Goal: Task Accomplishment & Management: Use online tool/utility

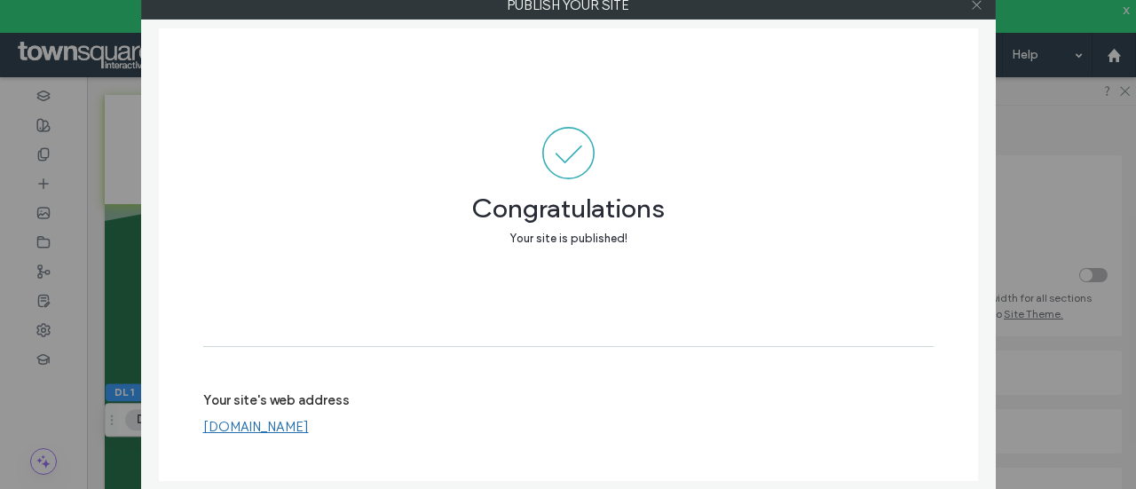
click at [971, 6] on div at bounding box center [977, 5] width 27 height 27
click at [980, 2] on icon at bounding box center [976, 4] width 13 height 13
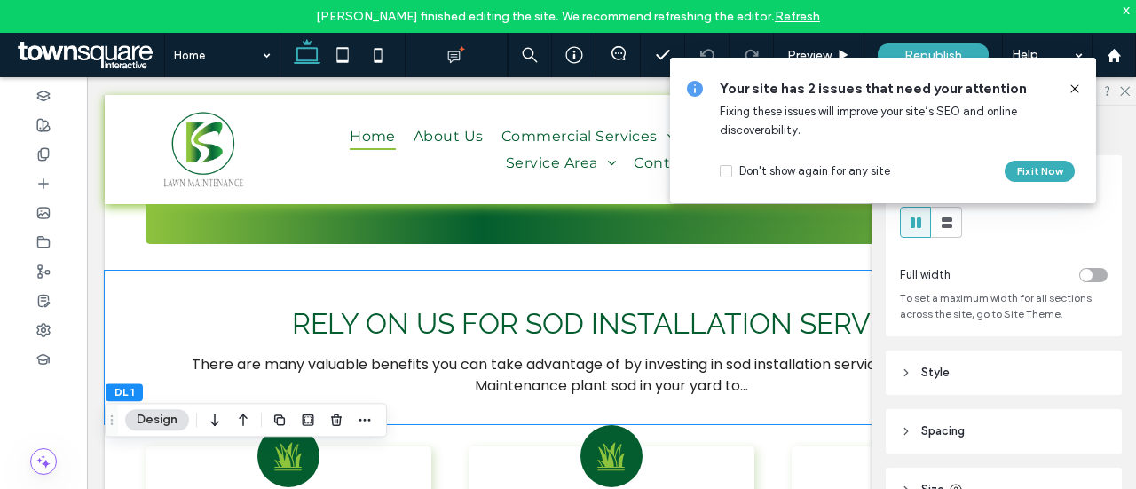
scroll to position [2421, 0]
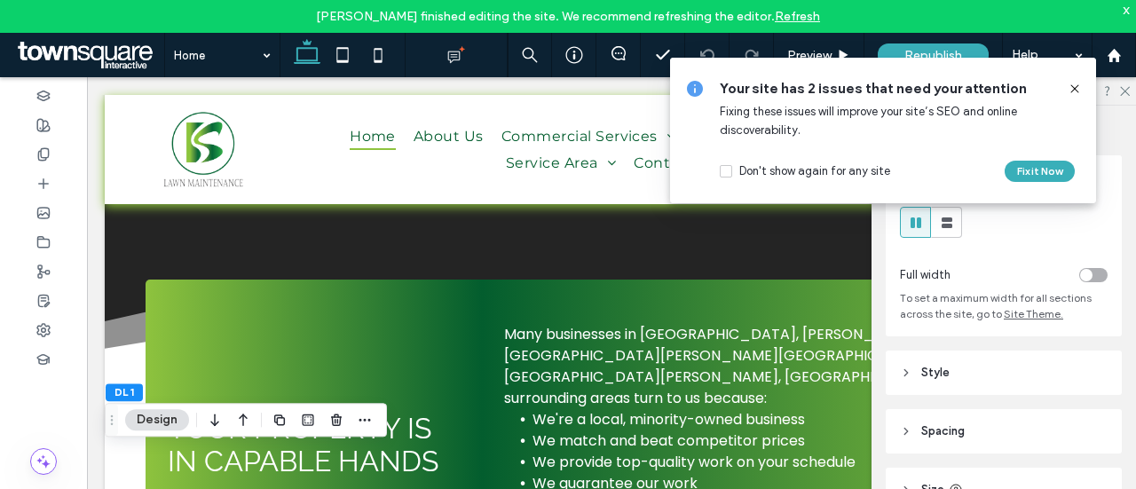
click at [1077, 90] on icon at bounding box center [1074, 89] width 14 height 14
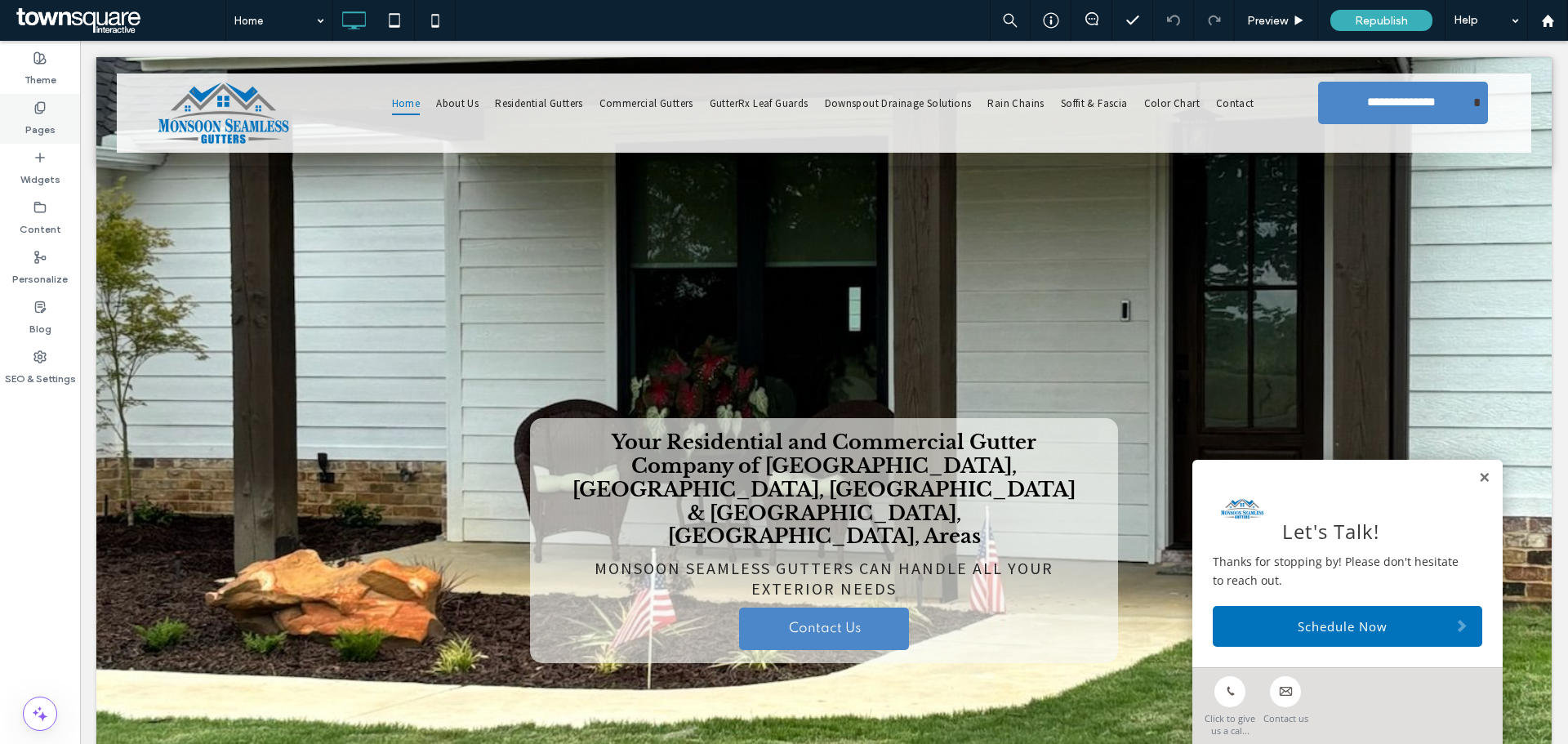
click at [42, 121] on label "Pages" at bounding box center [40, 125] width 30 height 23
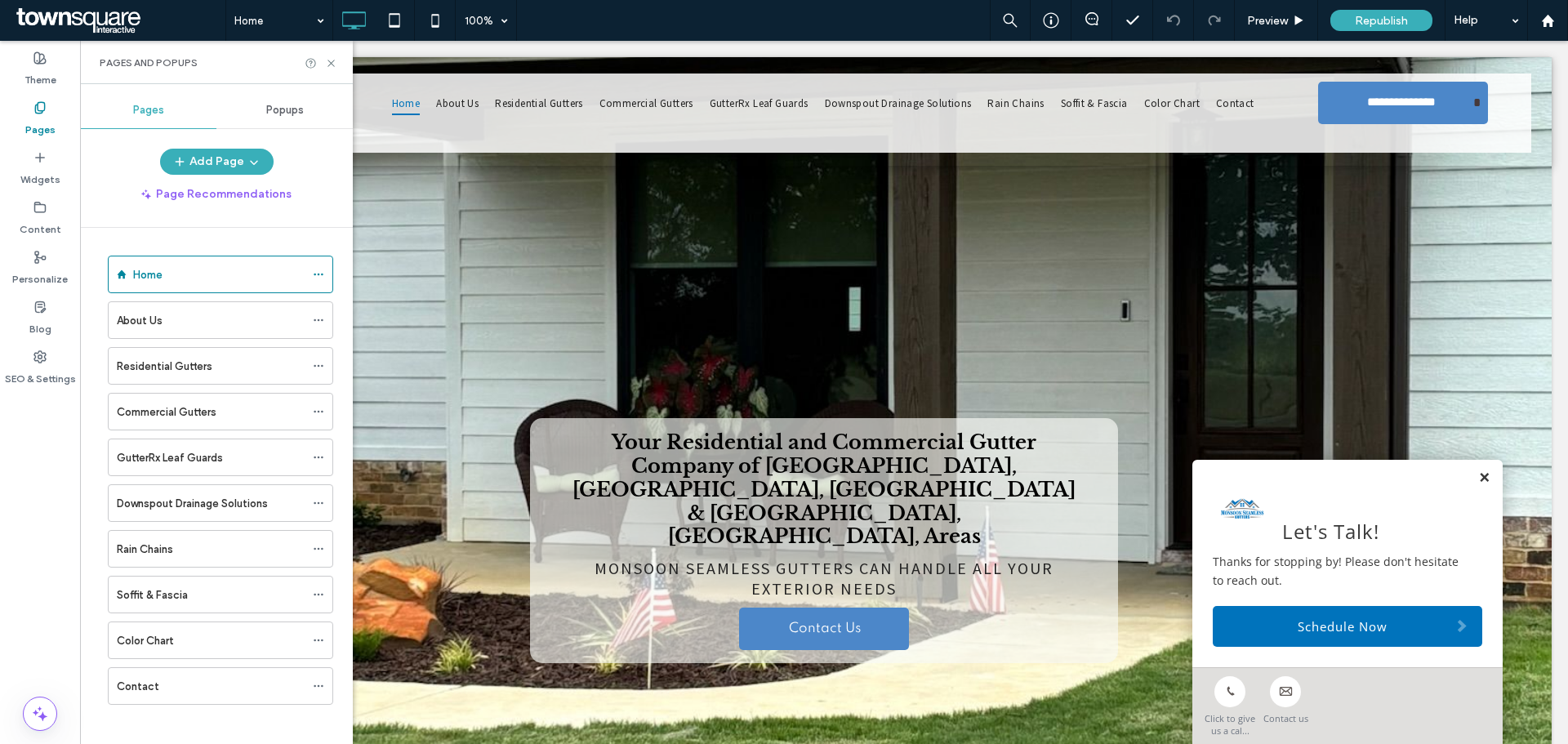
click at [1478, 477] on link at bounding box center [1483, 478] width 12 height 14
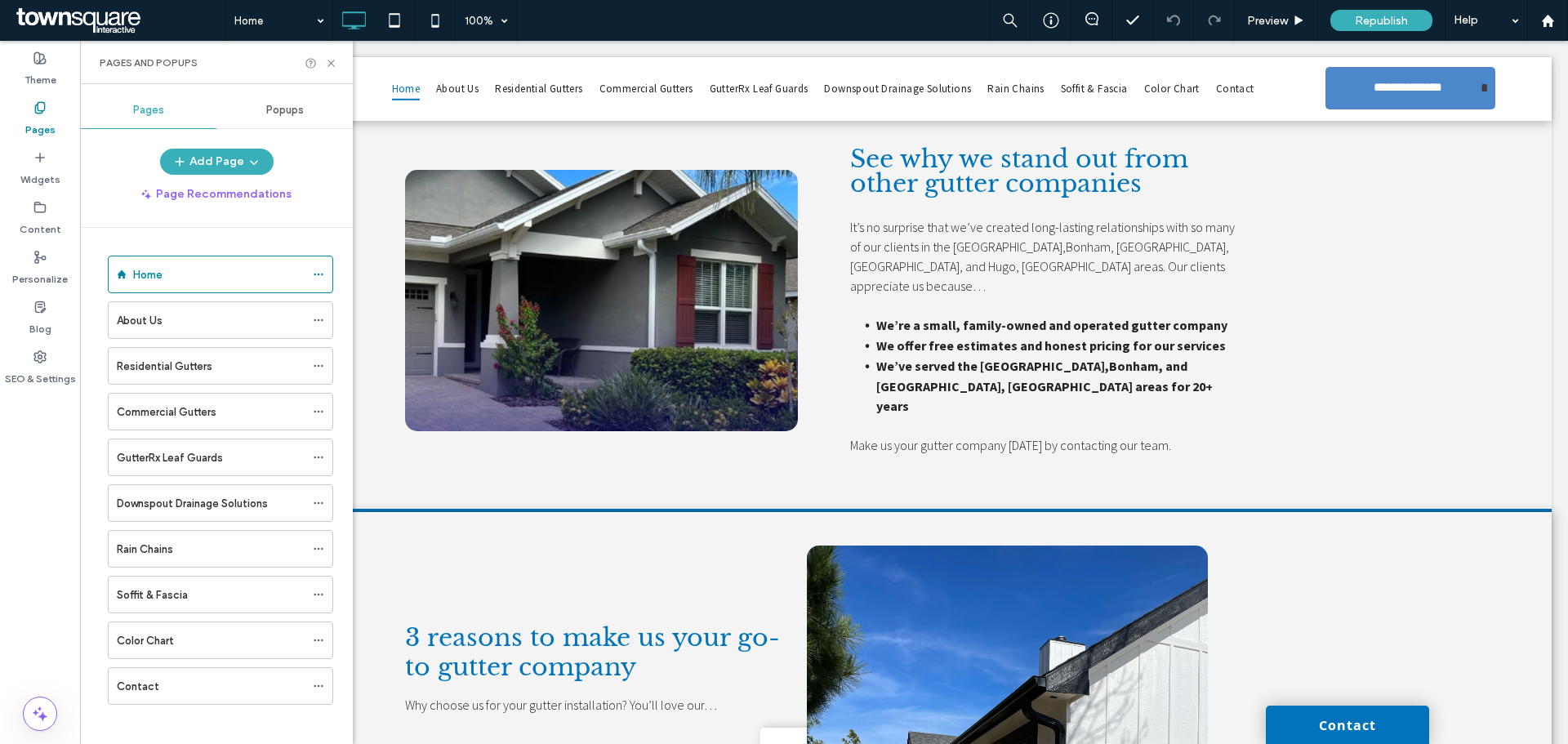
scroll to position [2451, 0]
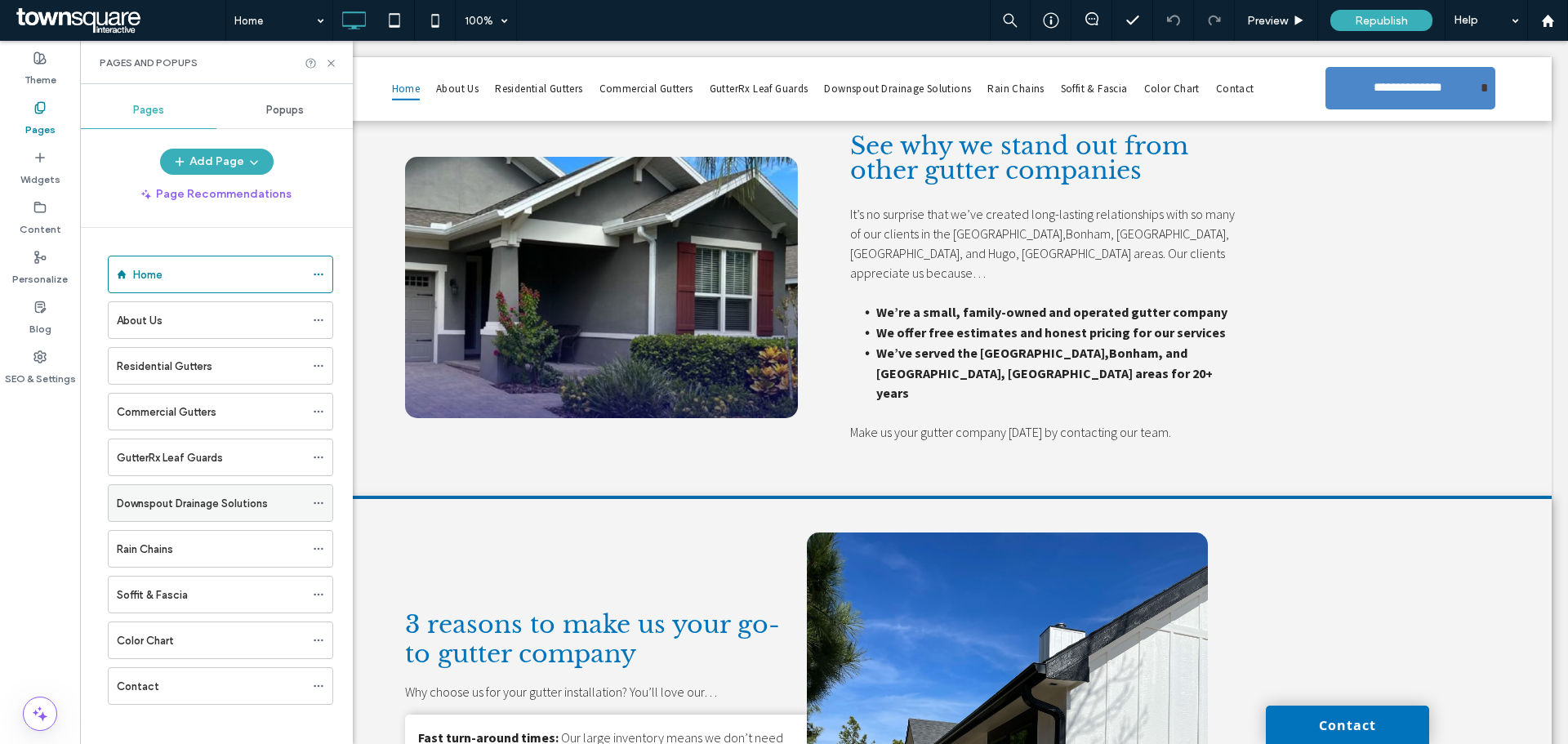
click at [167, 511] on label "Downspout Drainage Solutions" at bounding box center [192, 503] width 151 height 29
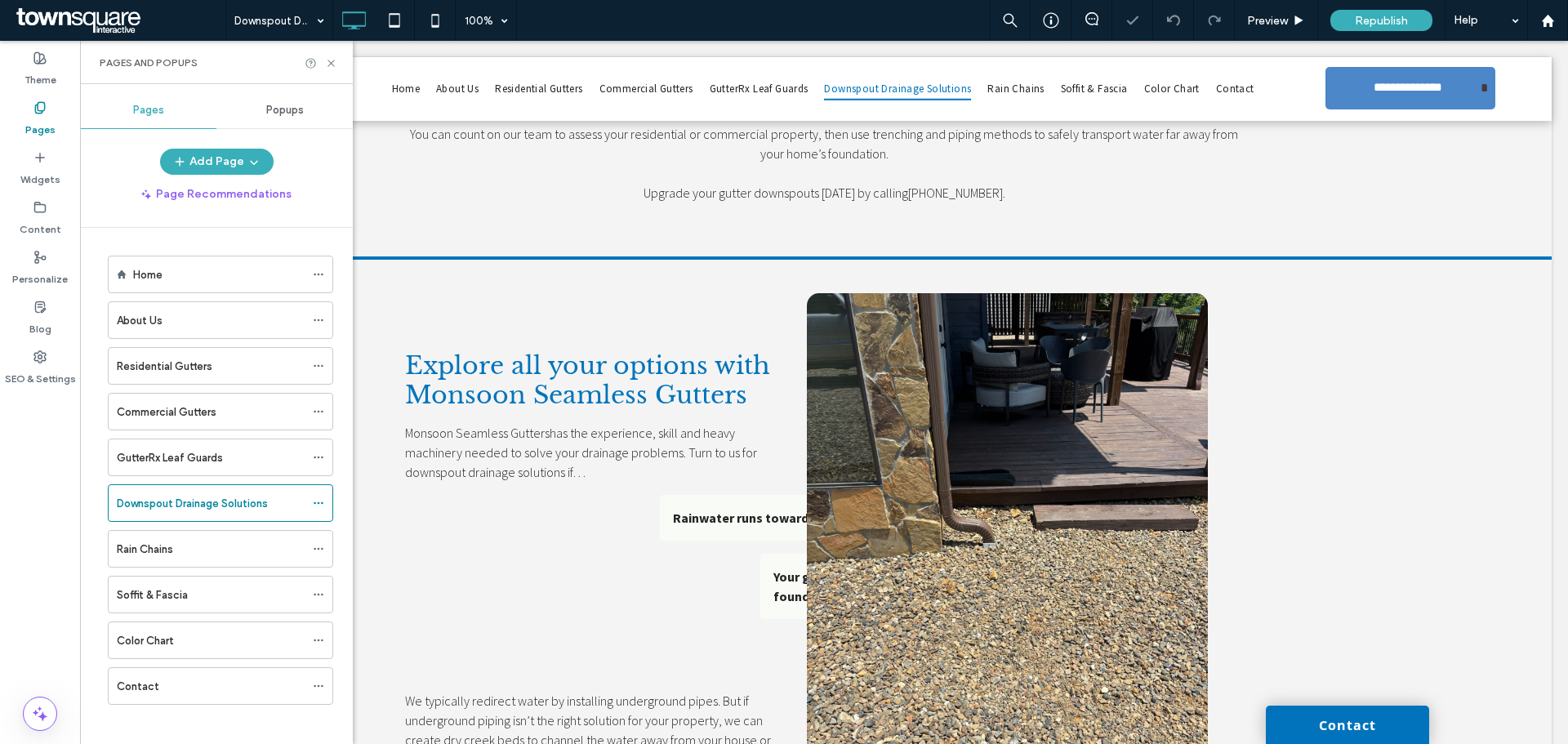
scroll to position [795, 0]
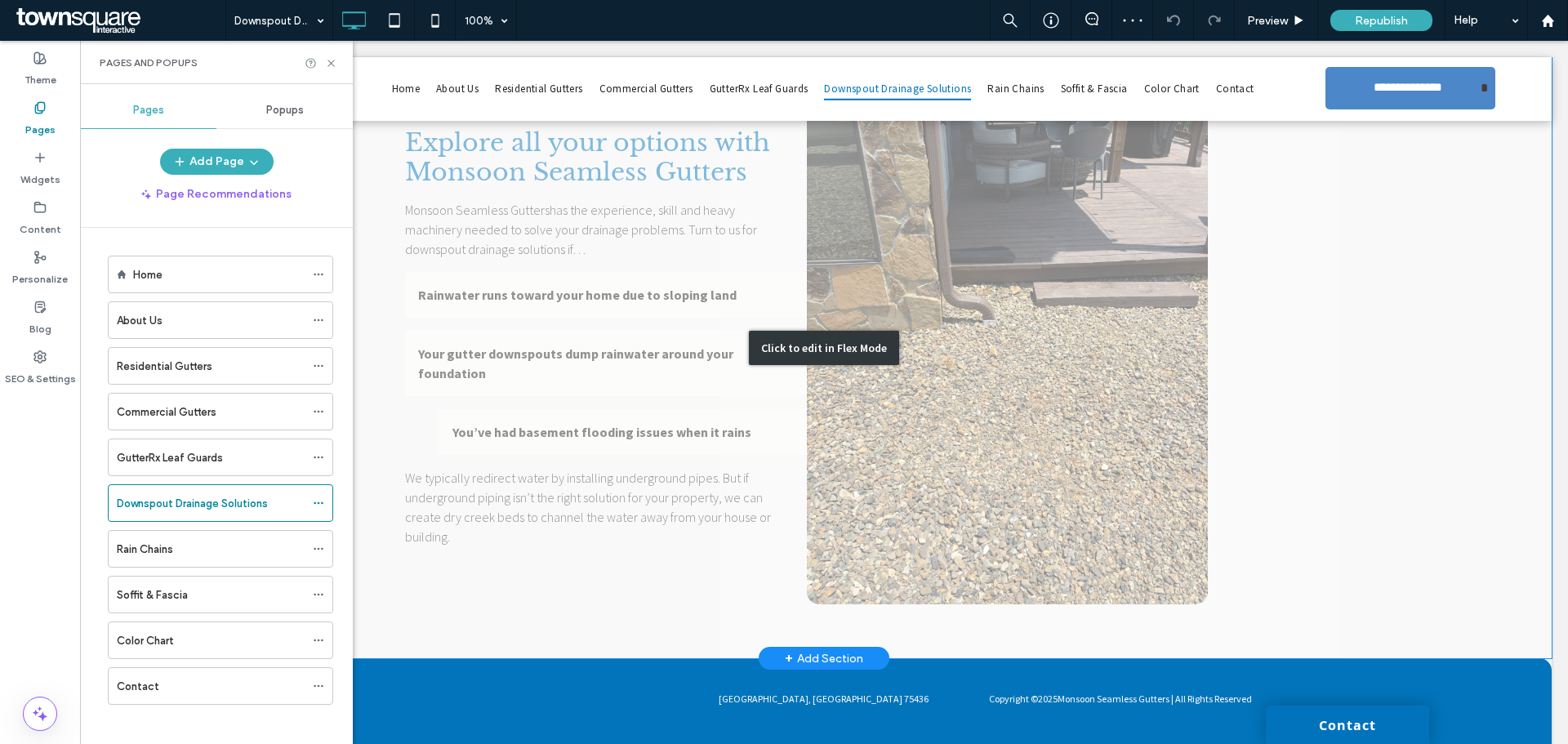
click at [1103, 305] on div "Click to edit in Flex Mode" at bounding box center [824, 347] width 1455 height 622
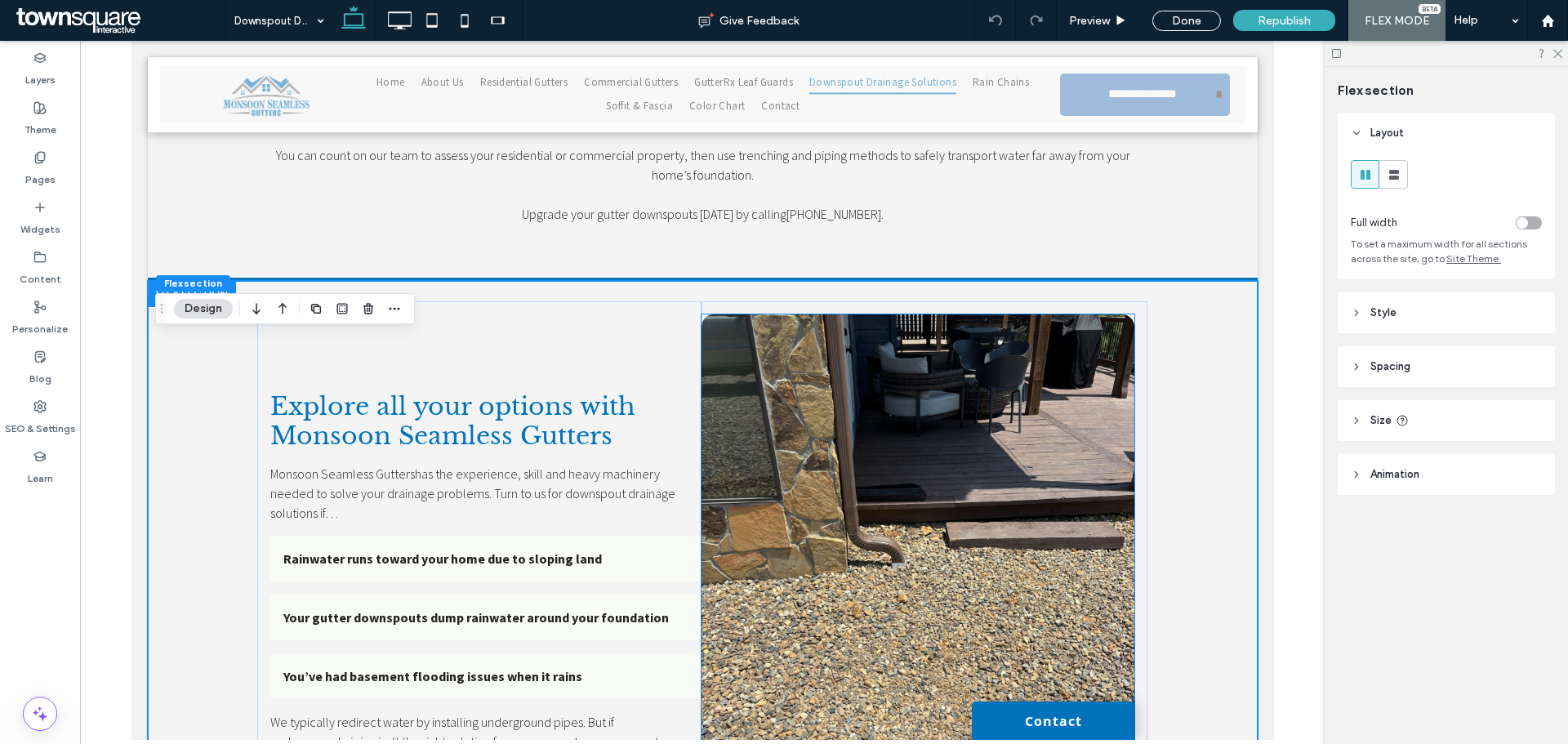
scroll to position [456, 0]
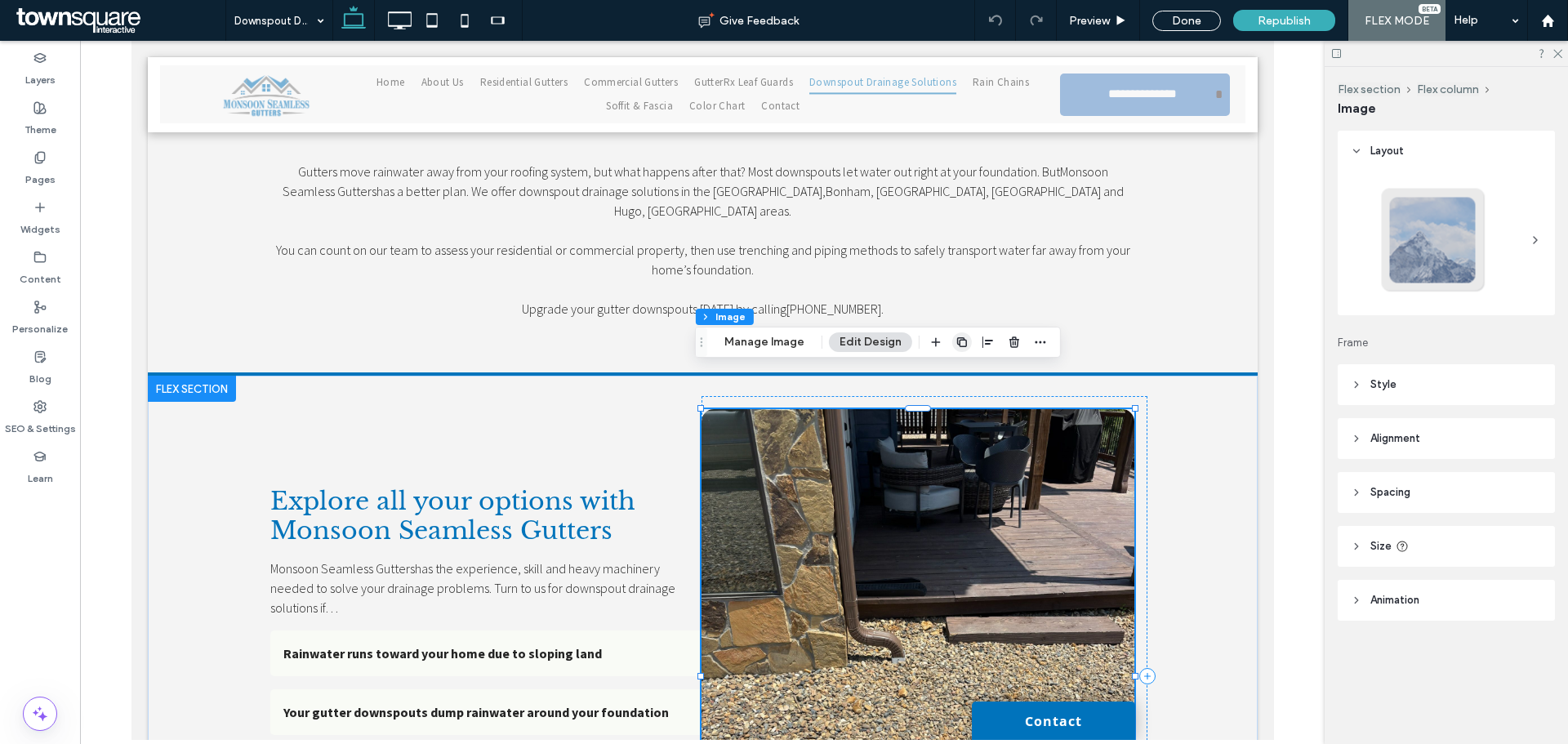
click at [960, 347] on use "button" at bounding box center [962, 342] width 10 height 10
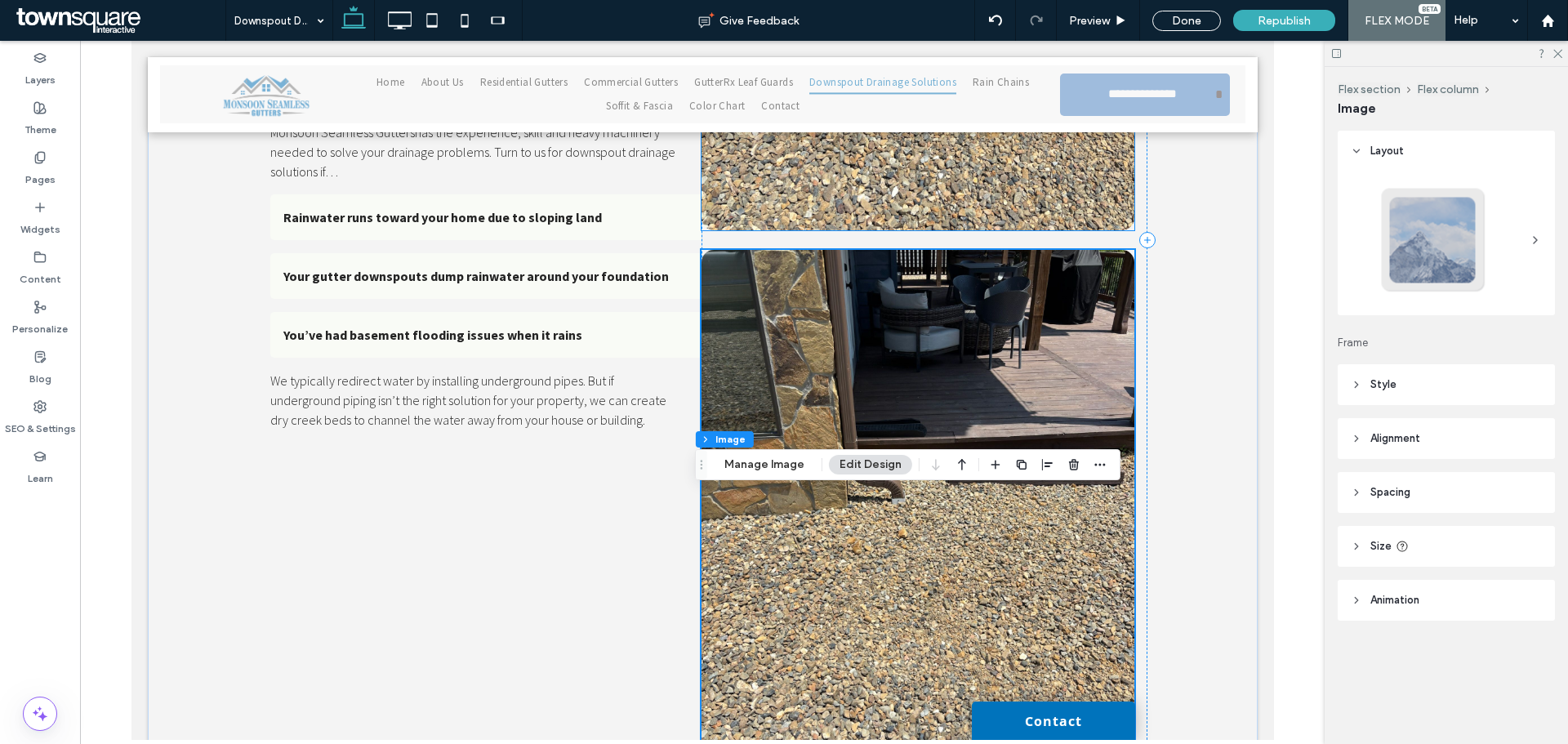
scroll to position [1256, 0]
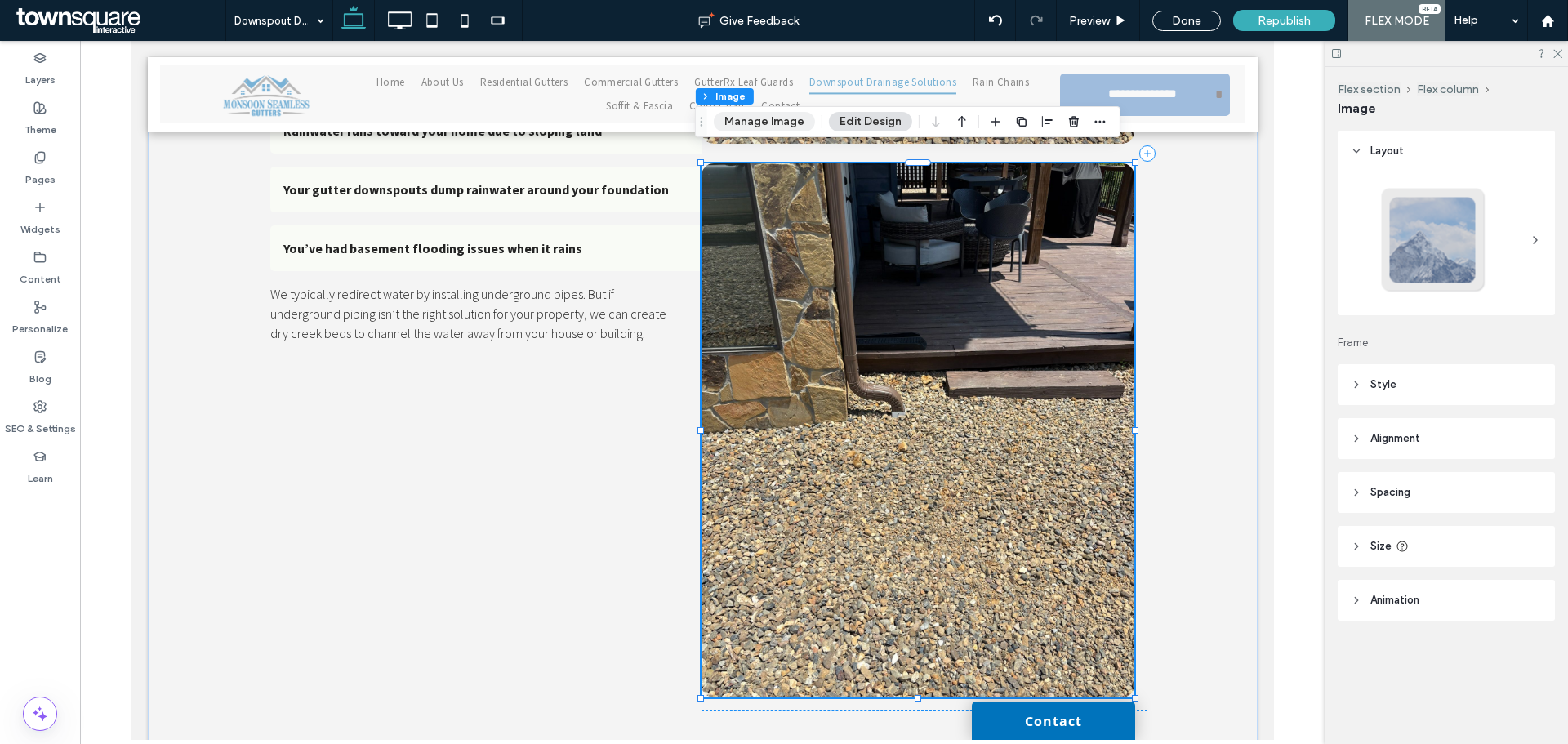
click at [778, 122] on button "Manage Image" at bounding box center [765, 122] width 101 height 19
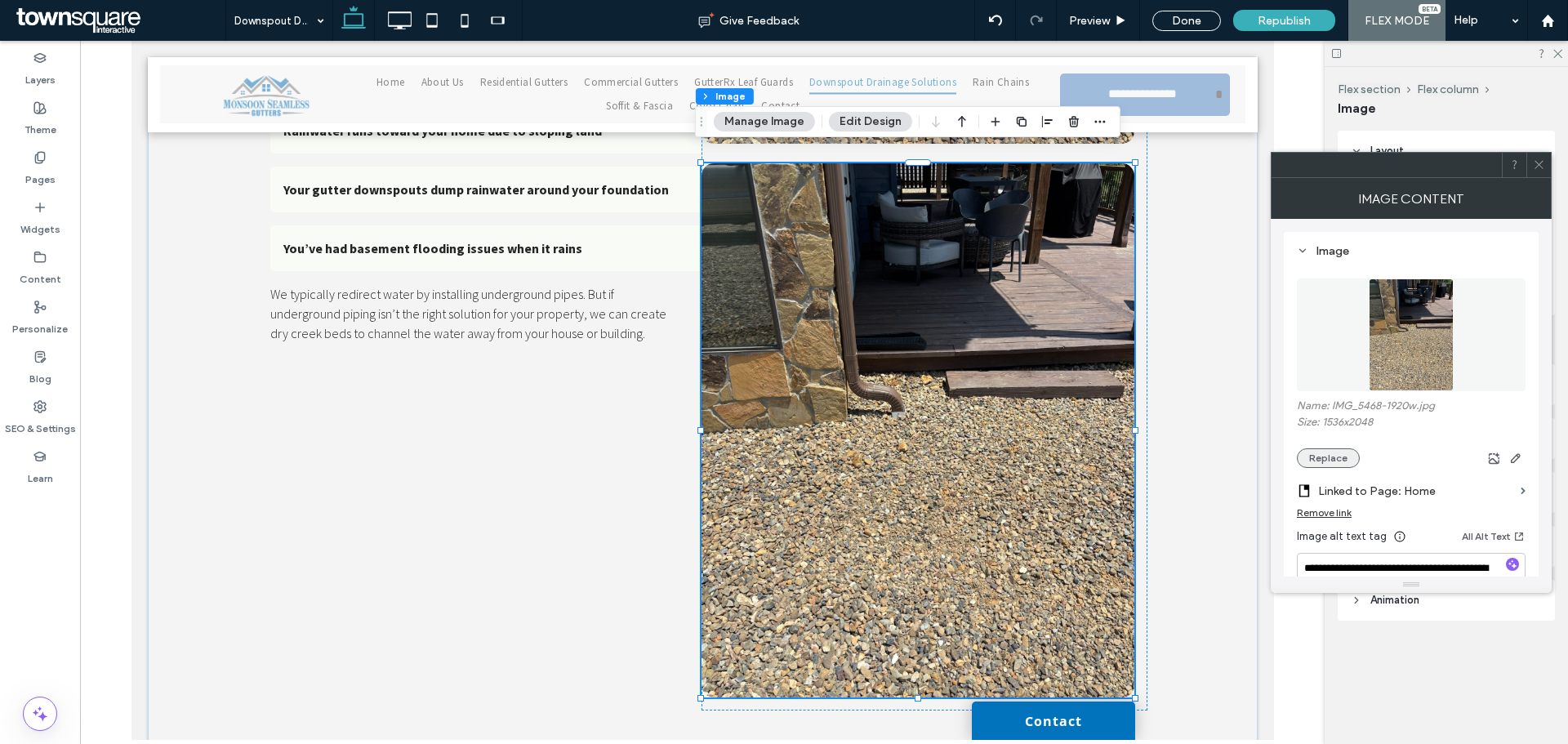
click at [1343, 451] on button "Replace" at bounding box center [1328, 458] width 63 height 19
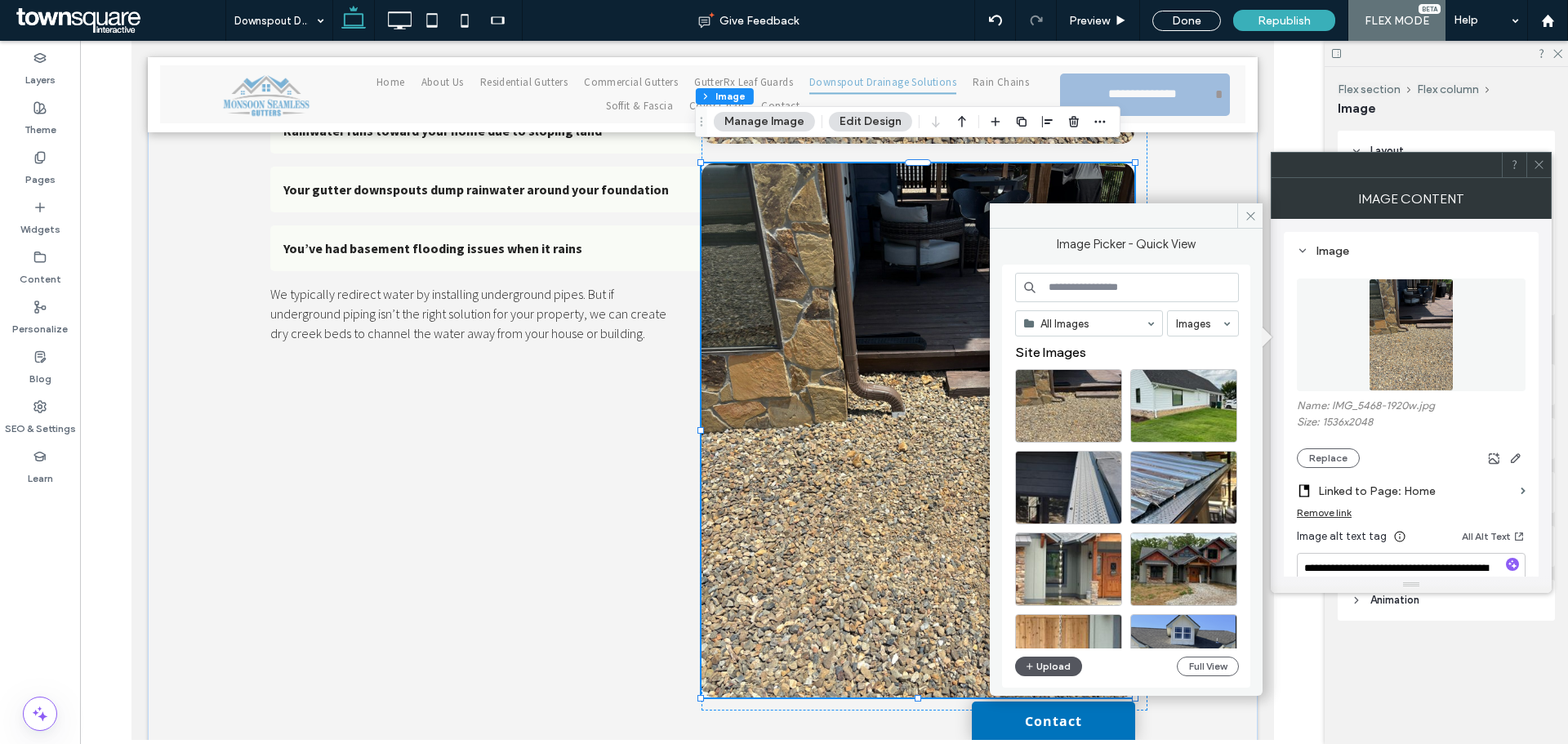
click at [1039, 663] on button "Upload" at bounding box center [1048, 666] width 67 height 19
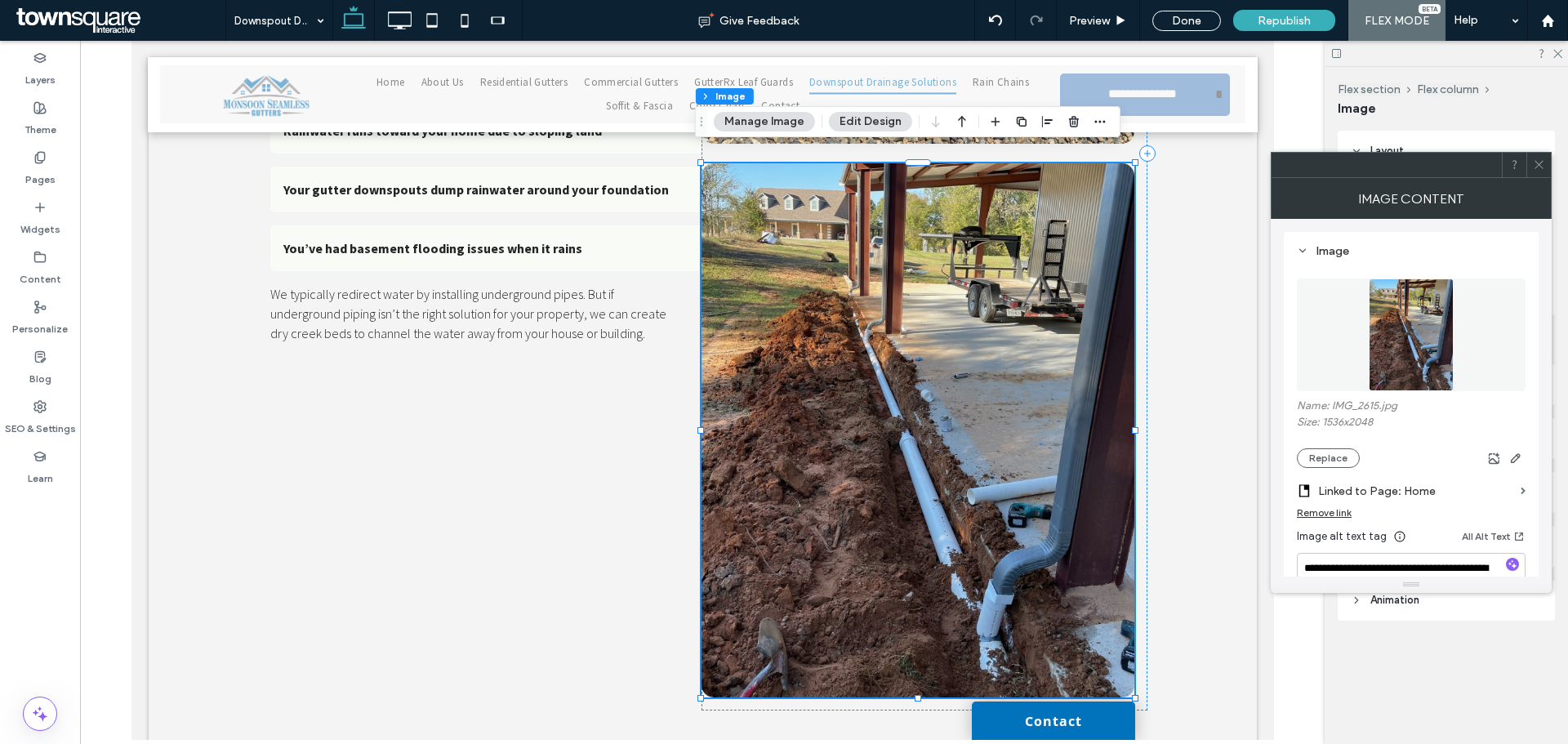
click at [1541, 166] on icon at bounding box center [1538, 164] width 12 height 12
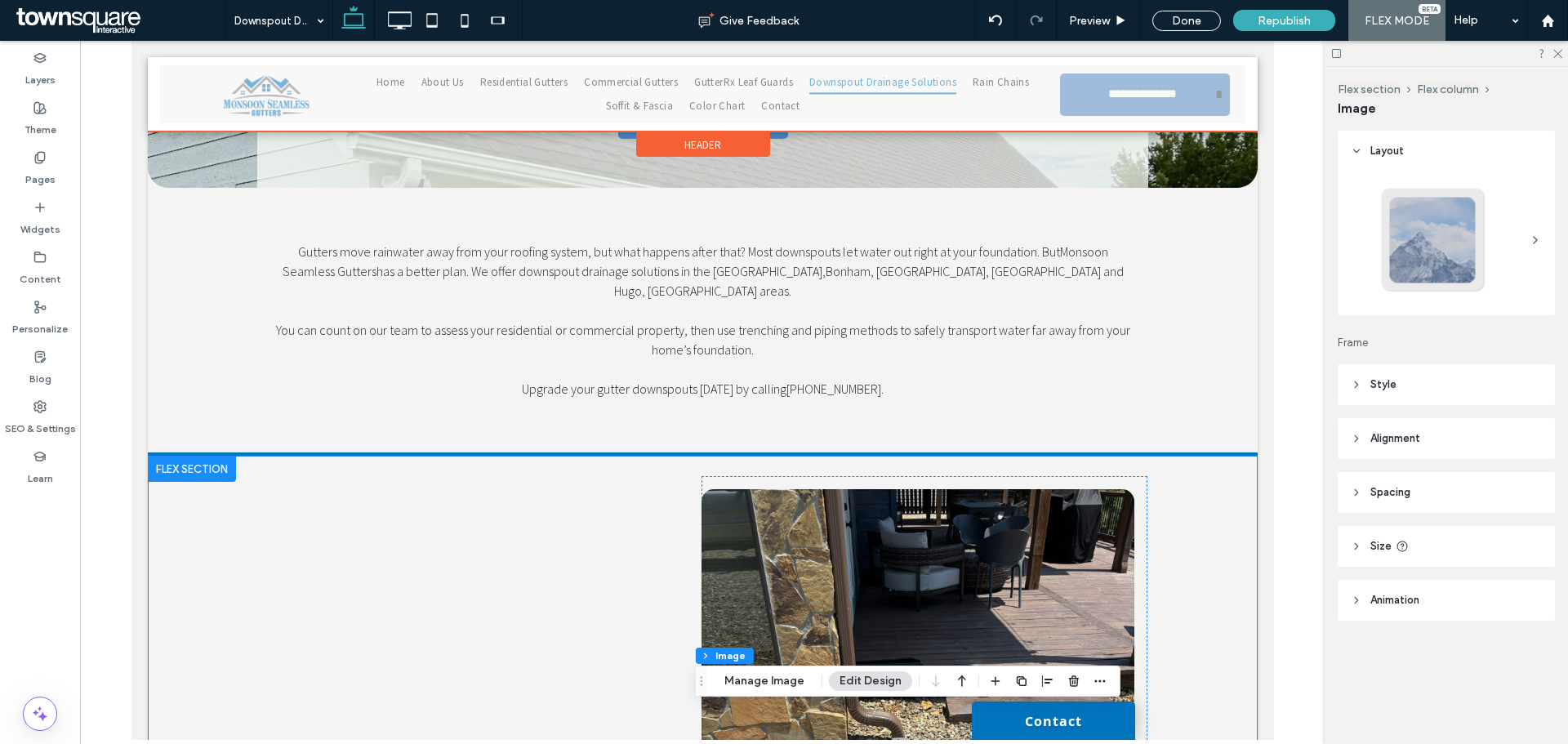
scroll to position [193, 0]
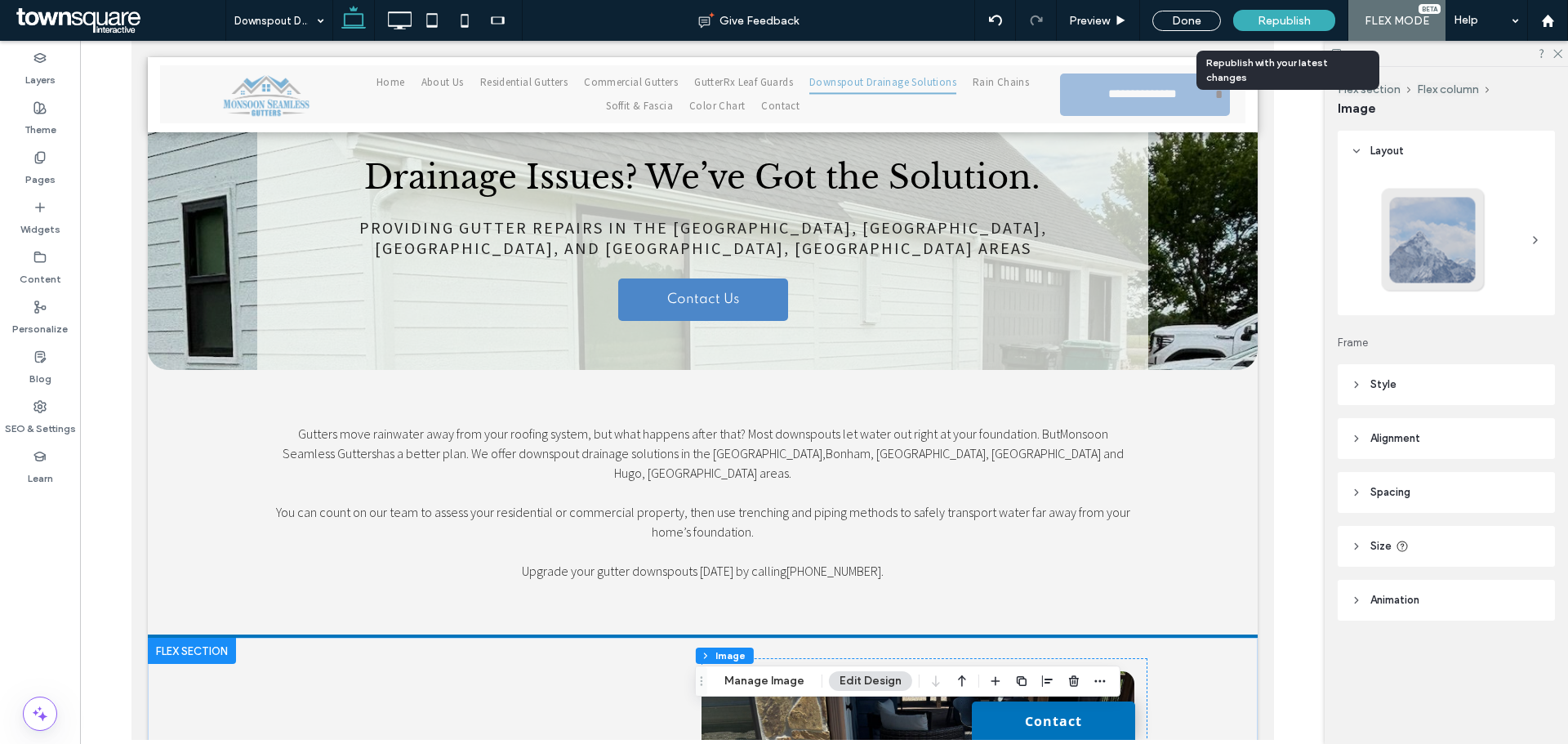
click at [1291, 17] on span "Republish" at bounding box center [1284, 20] width 53 height 14
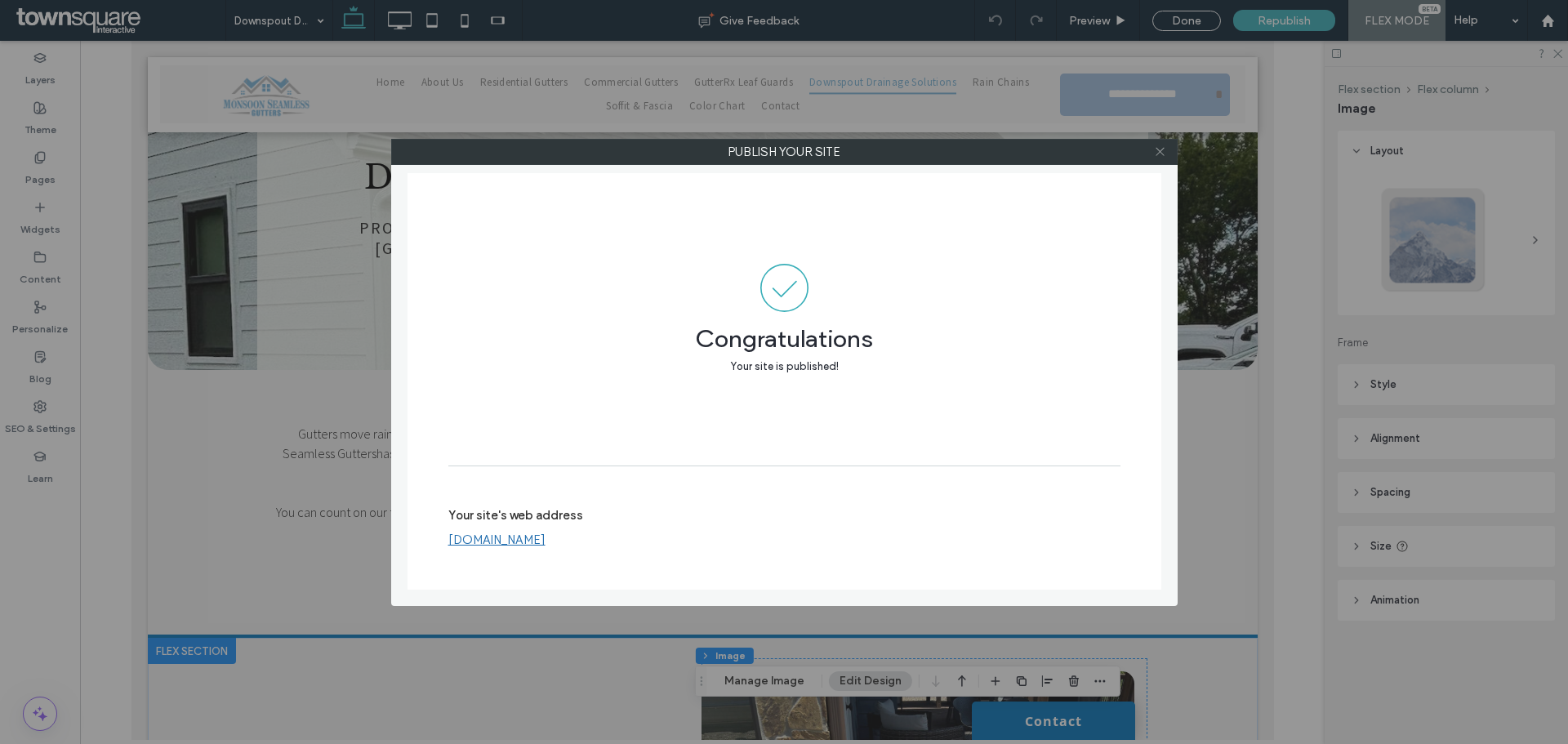
click at [1156, 160] on span at bounding box center [1159, 152] width 12 height 25
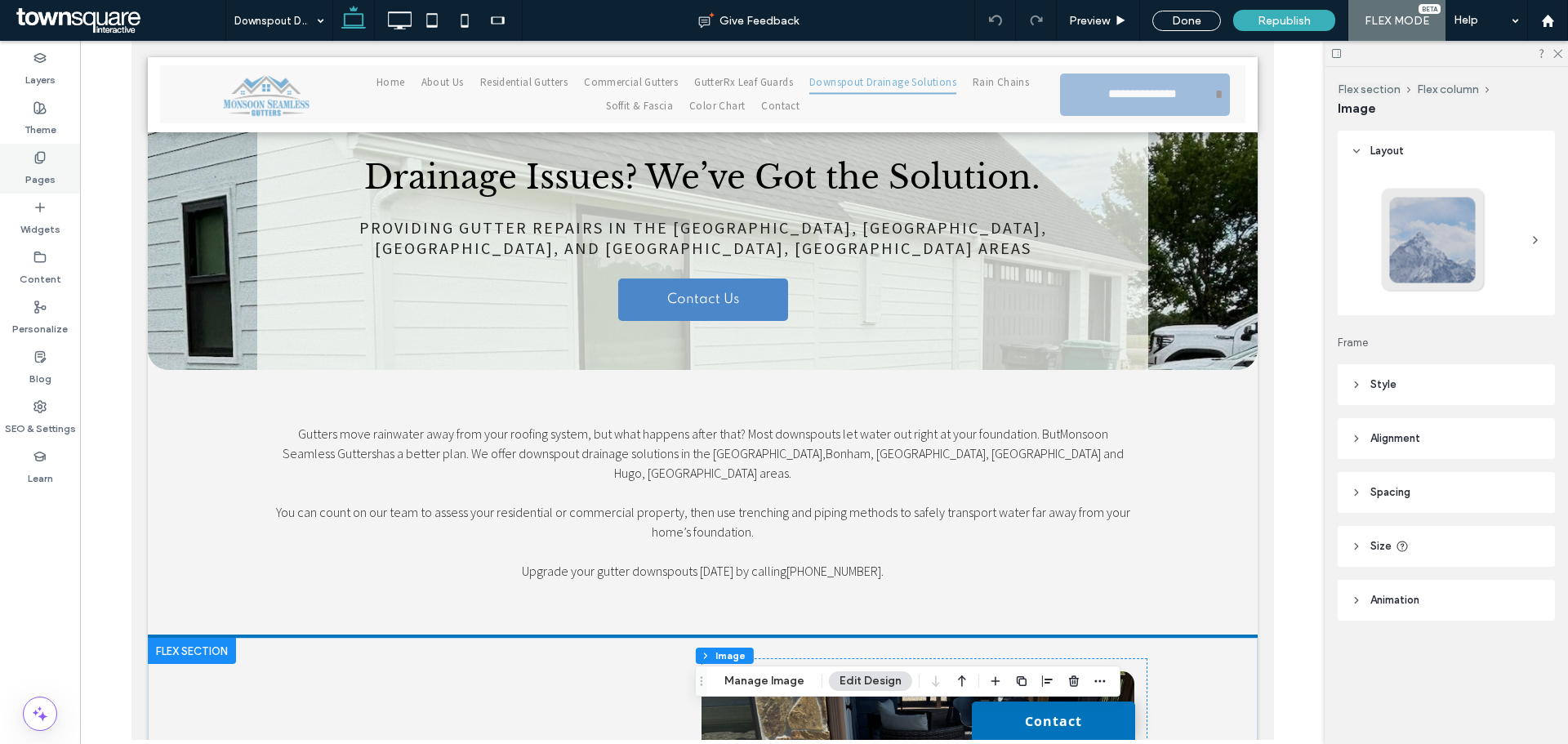
click at [62, 175] on div "Pages" at bounding box center [40, 169] width 80 height 50
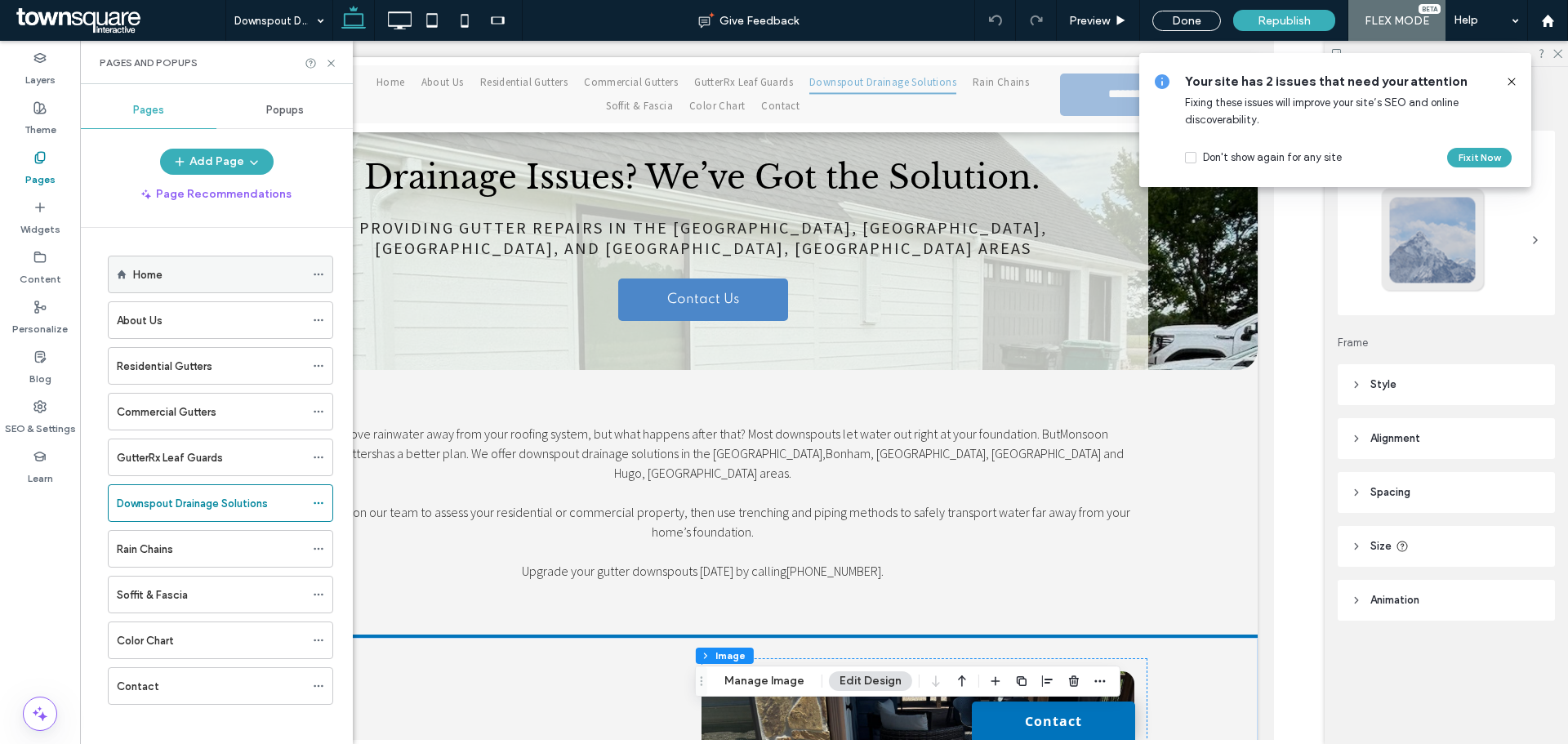
click at [140, 271] on label "Home" at bounding box center [148, 274] width 29 height 29
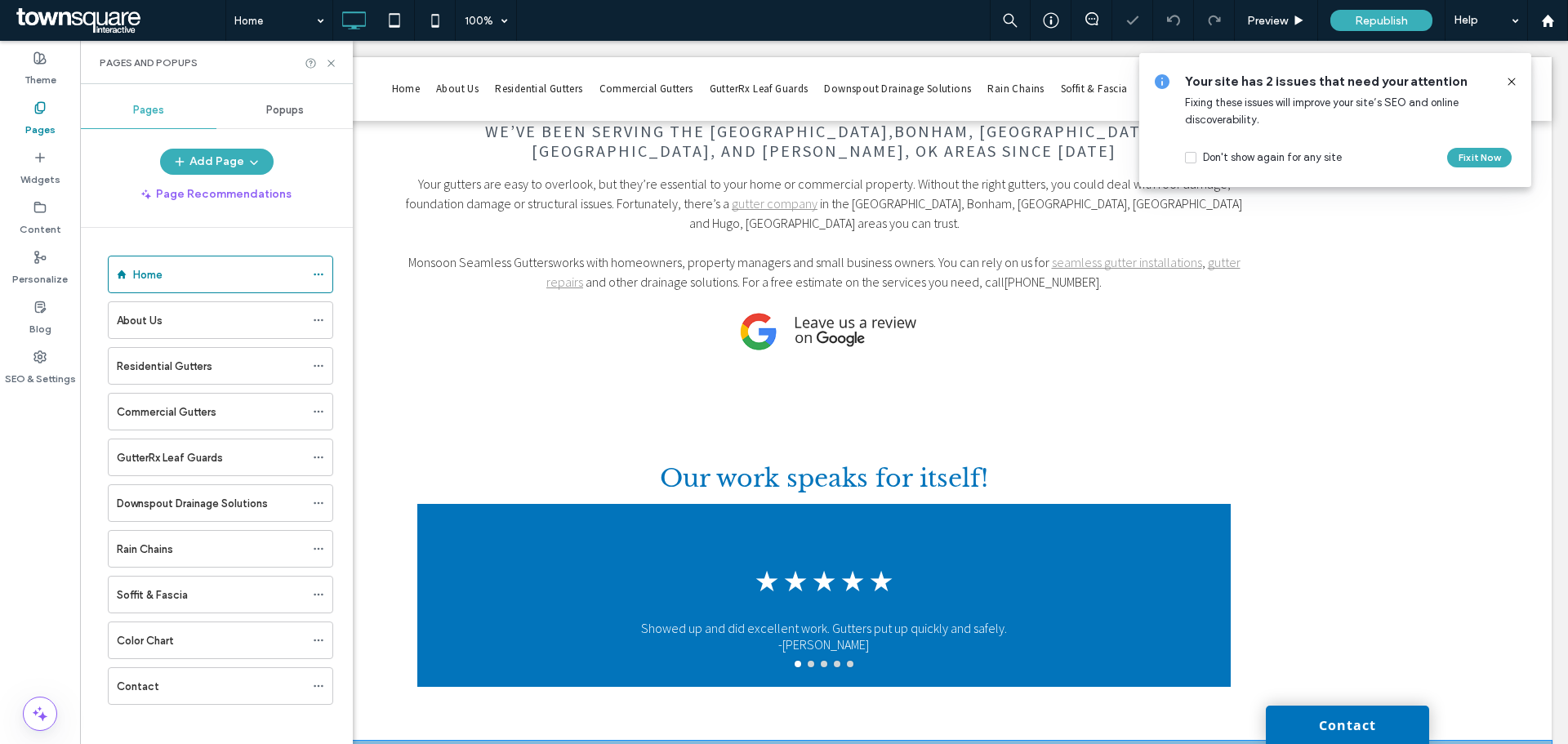
scroll to position [719, 0]
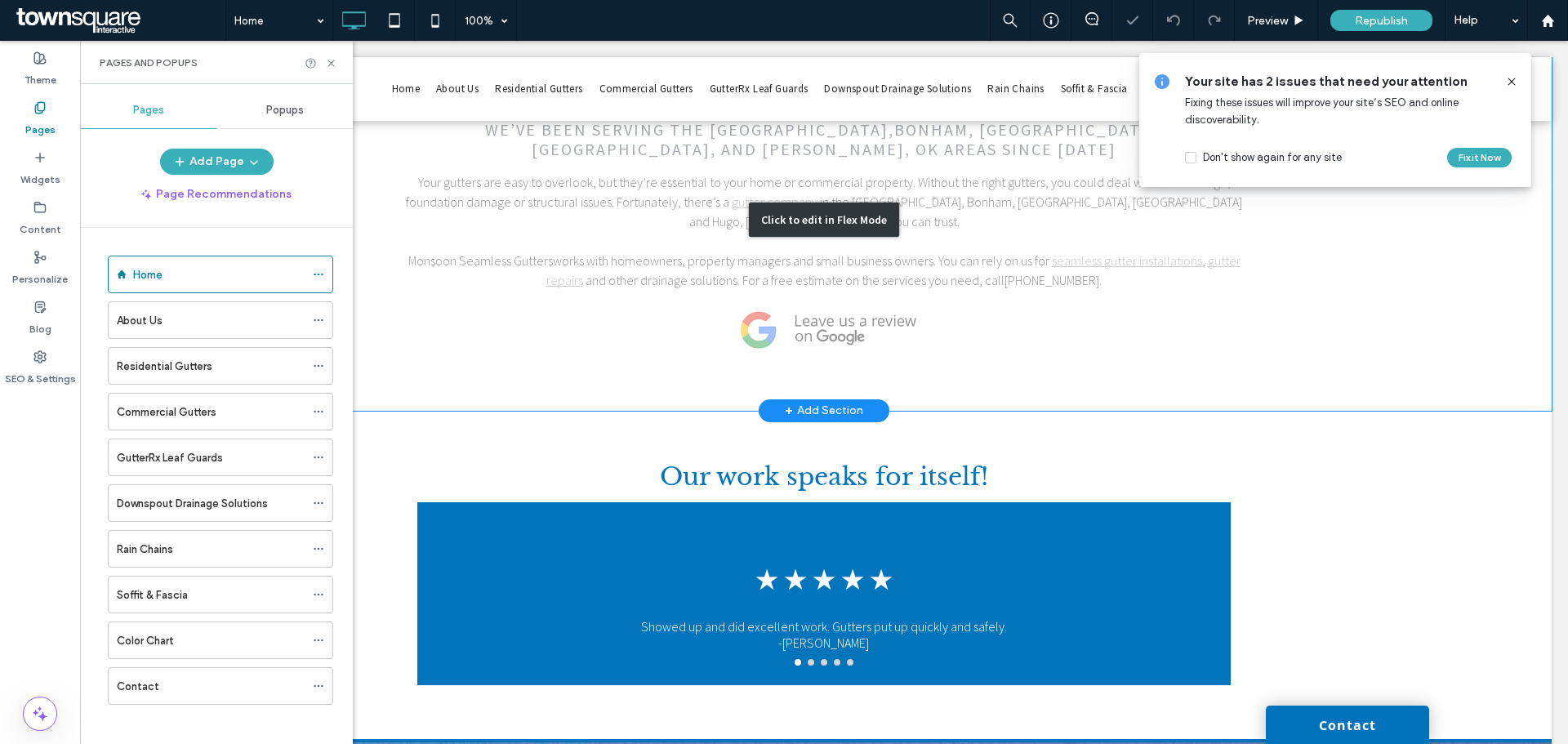
click at [875, 247] on div "Click to edit in Flex Mode" at bounding box center [824, 219] width 1455 height 381
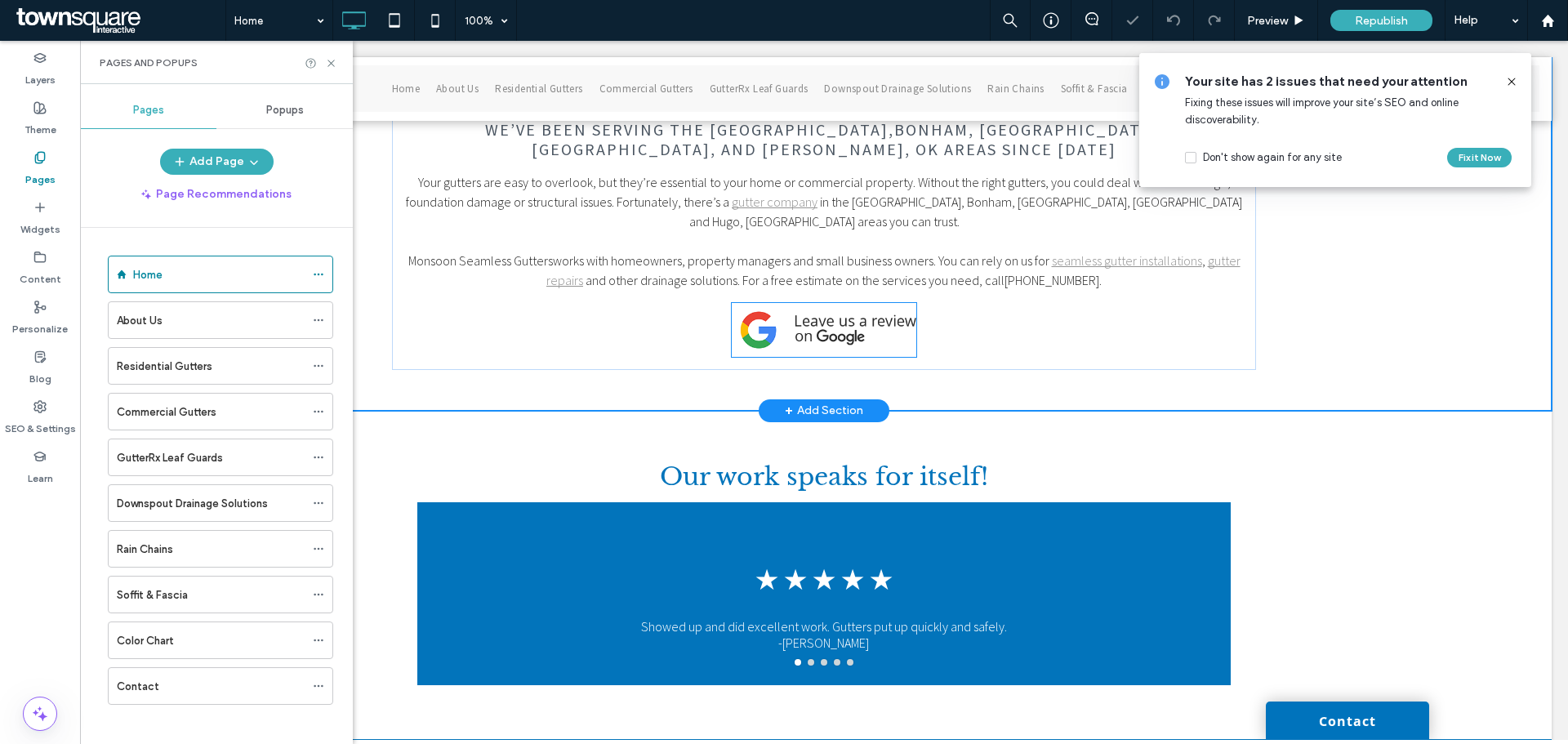
scroll to position [689, 0]
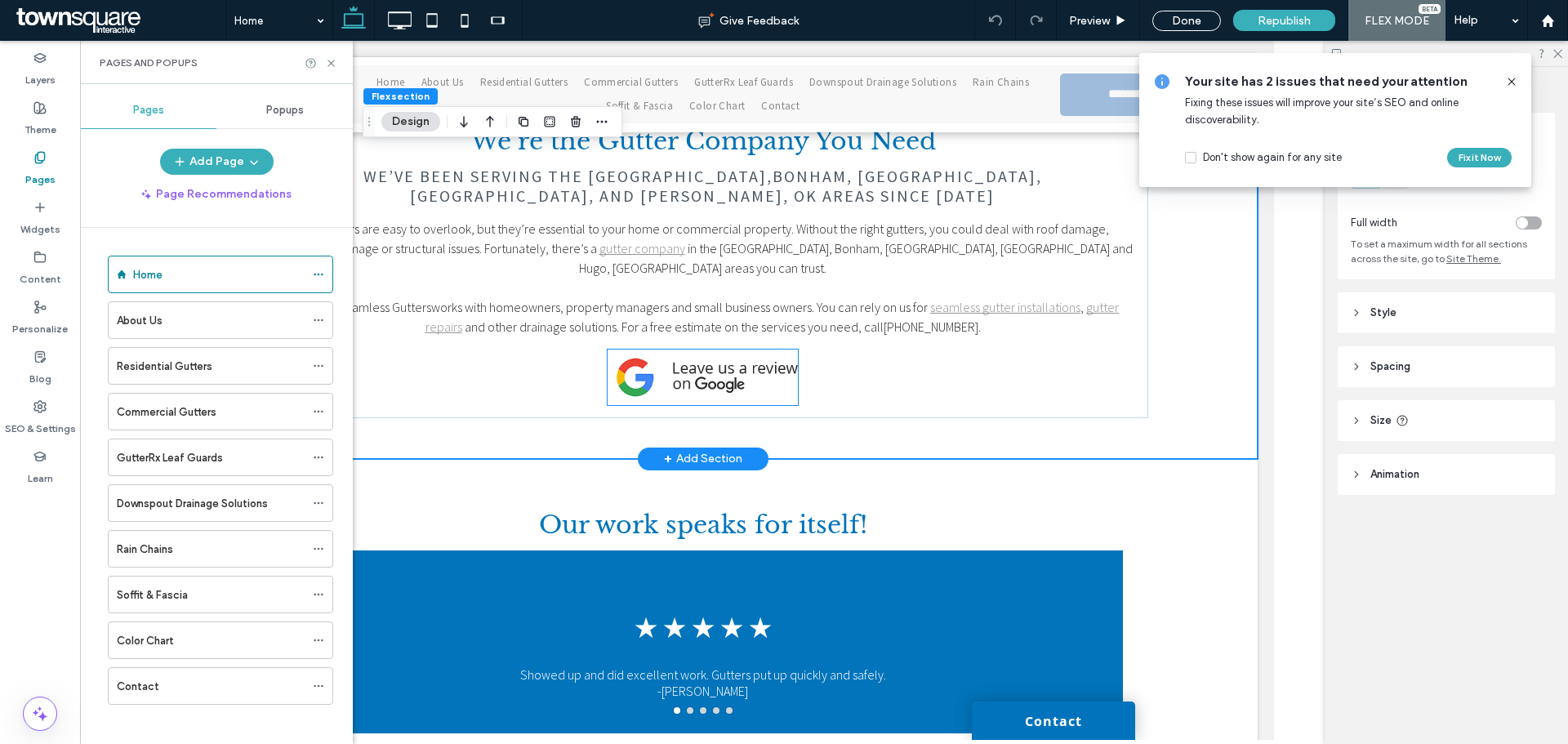
click at [686, 350] on img at bounding box center [701, 378] width 190 height 55
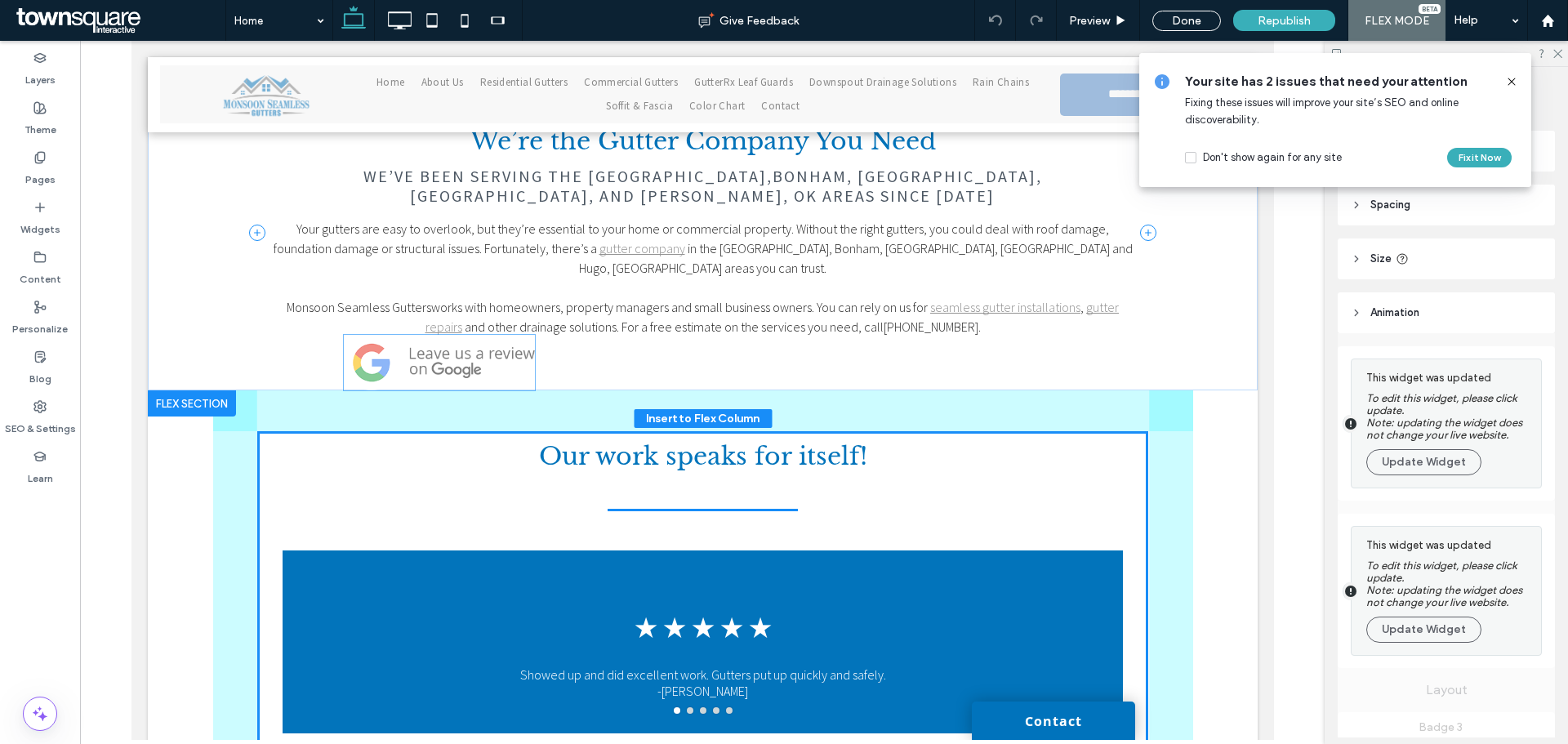
drag, startPoint x: 686, startPoint y: 228, endPoint x: 429, endPoint y: 348, distance: 283.6
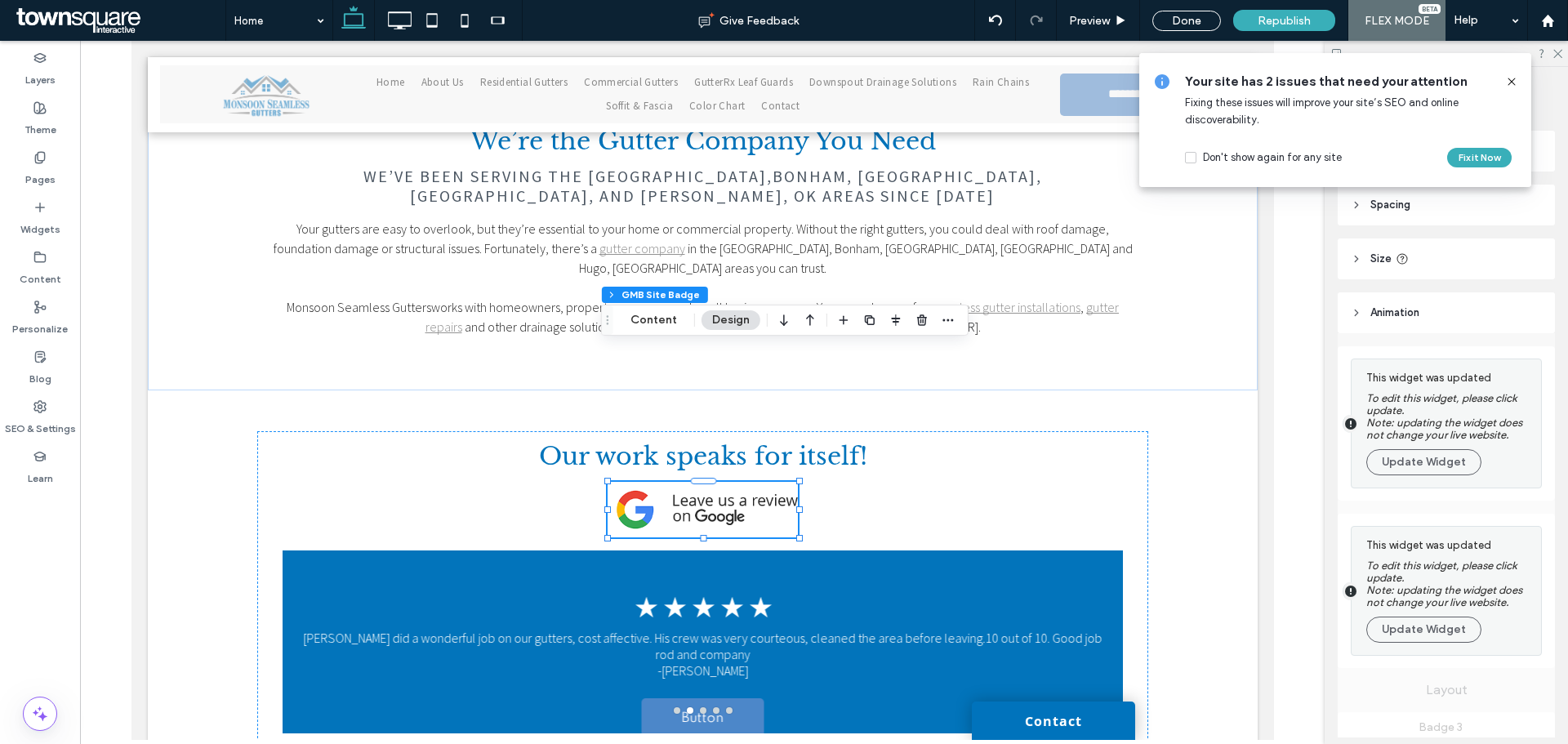
click at [1511, 82] on icon at bounding box center [1511, 82] width 13 height 13
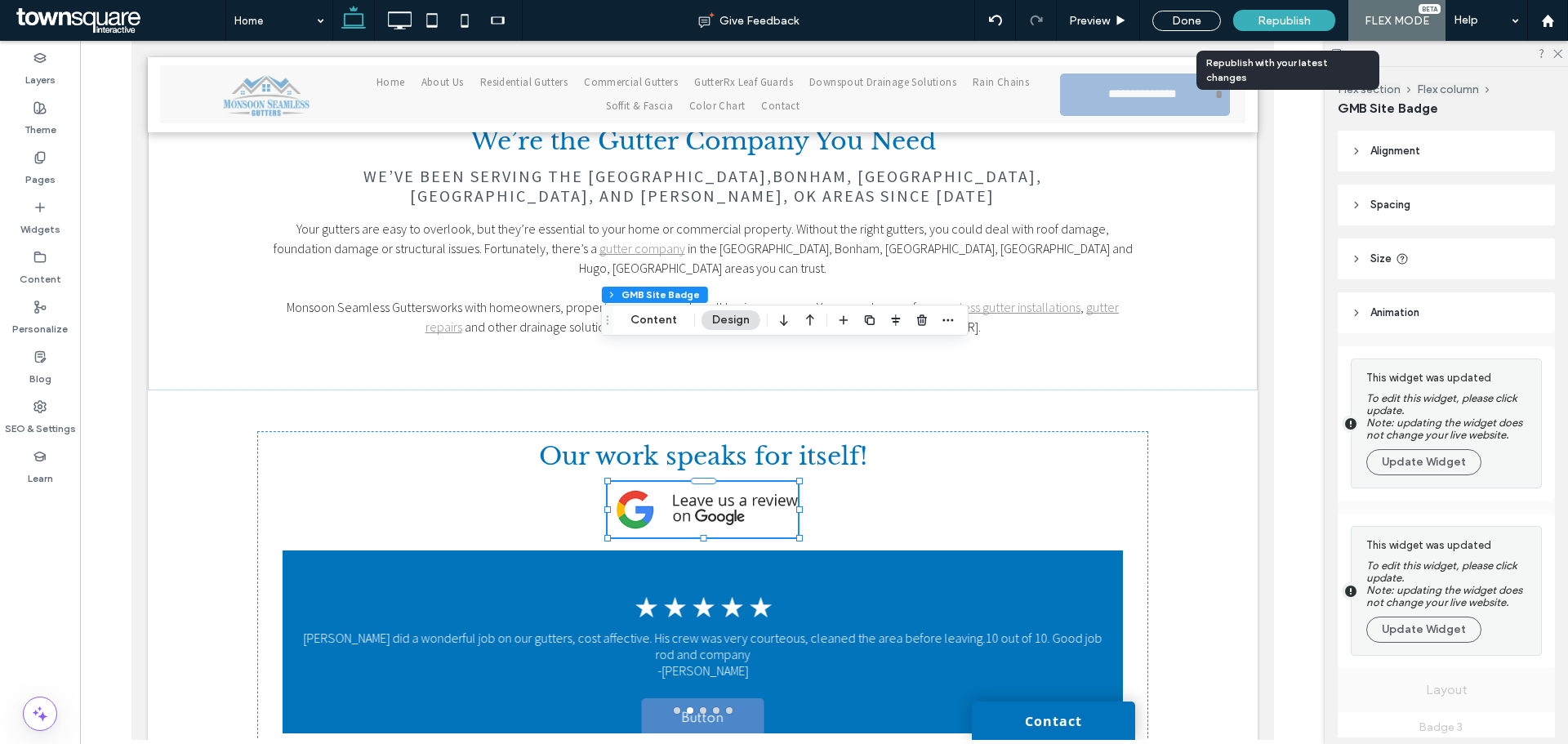
click at [1283, 19] on span "Republish" at bounding box center [1284, 20] width 53 height 14
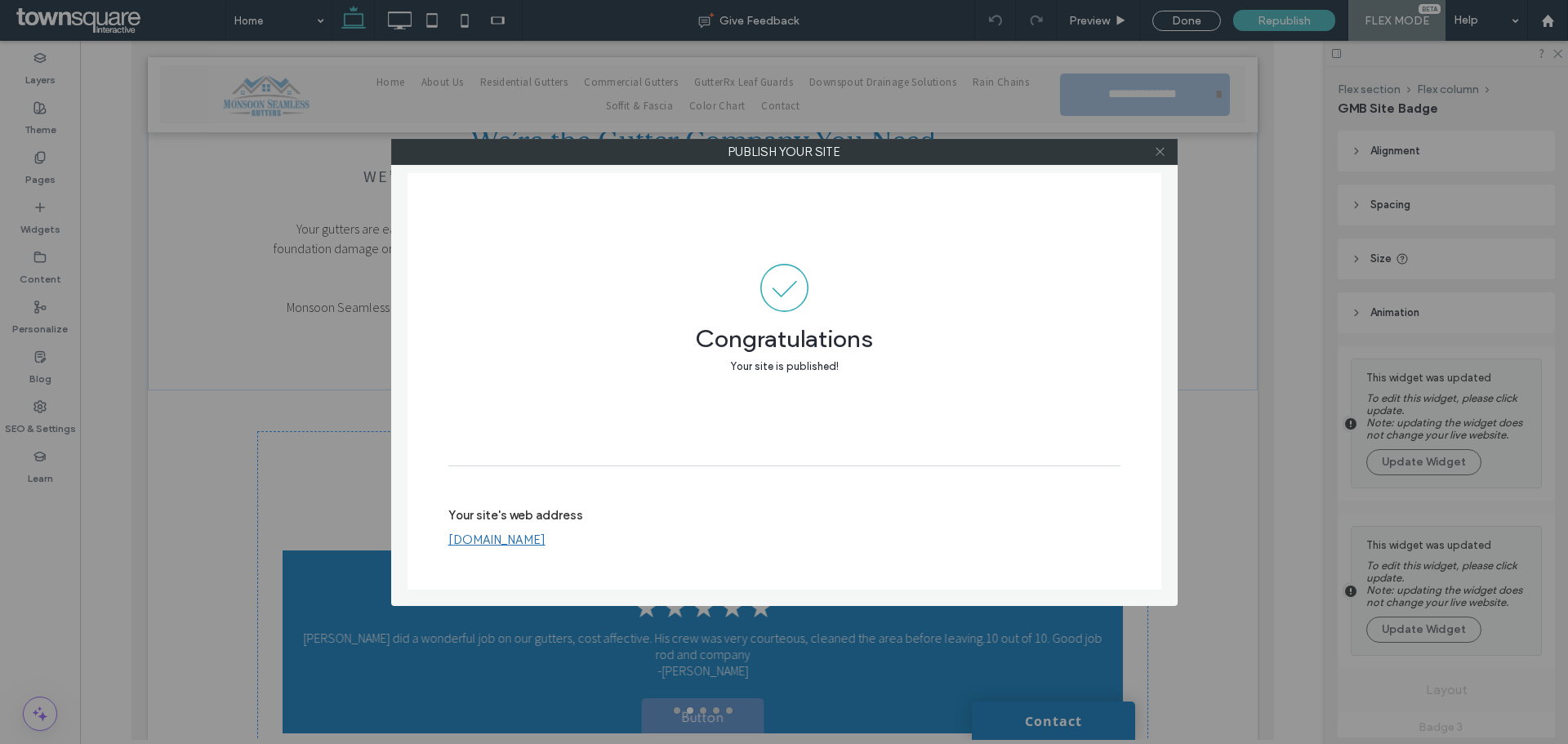
click at [1163, 149] on icon at bounding box center [1159, 151] width 12 height 12
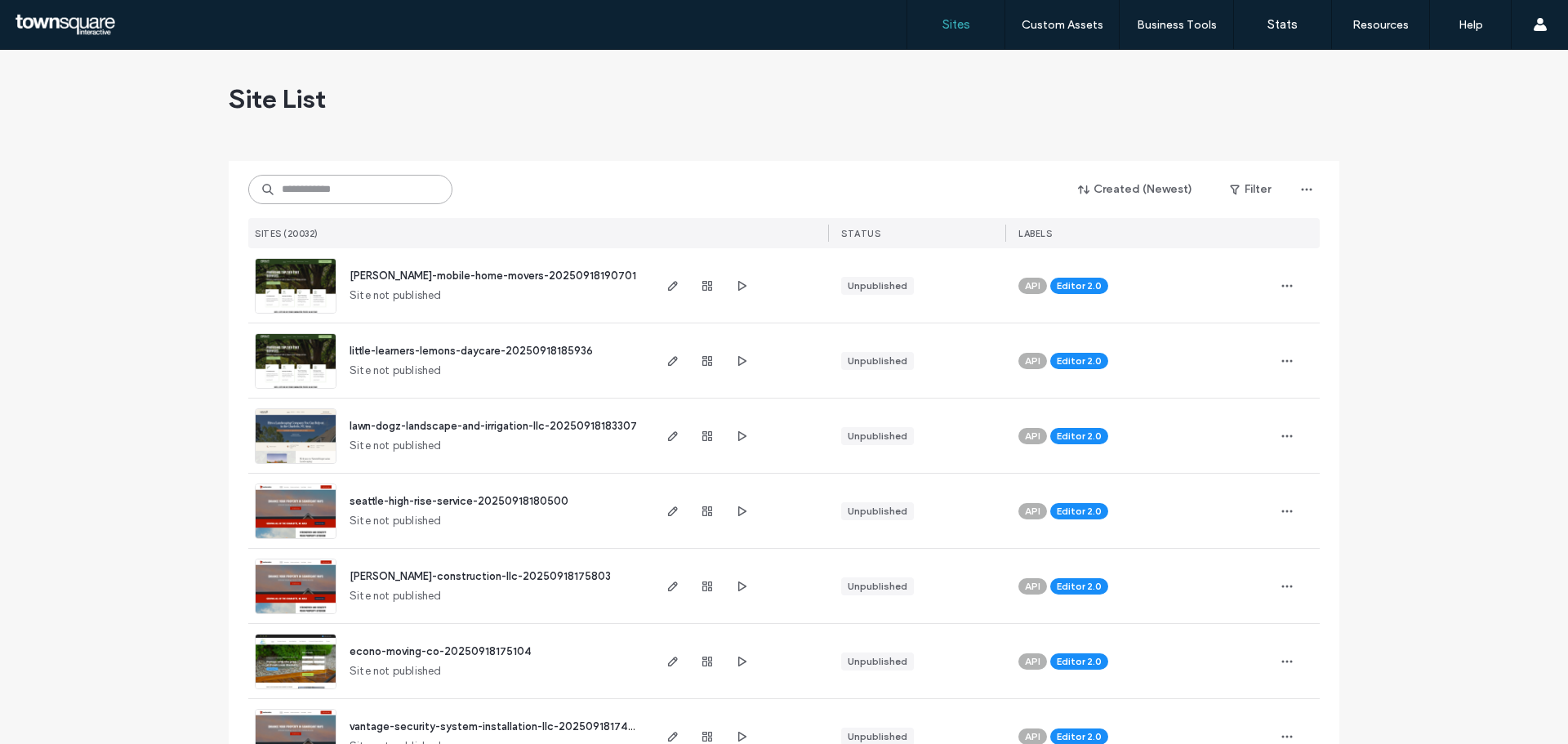
click at [354, 192] on input at bounding box center [351, 190] width 204 height 29
paste input "**********"
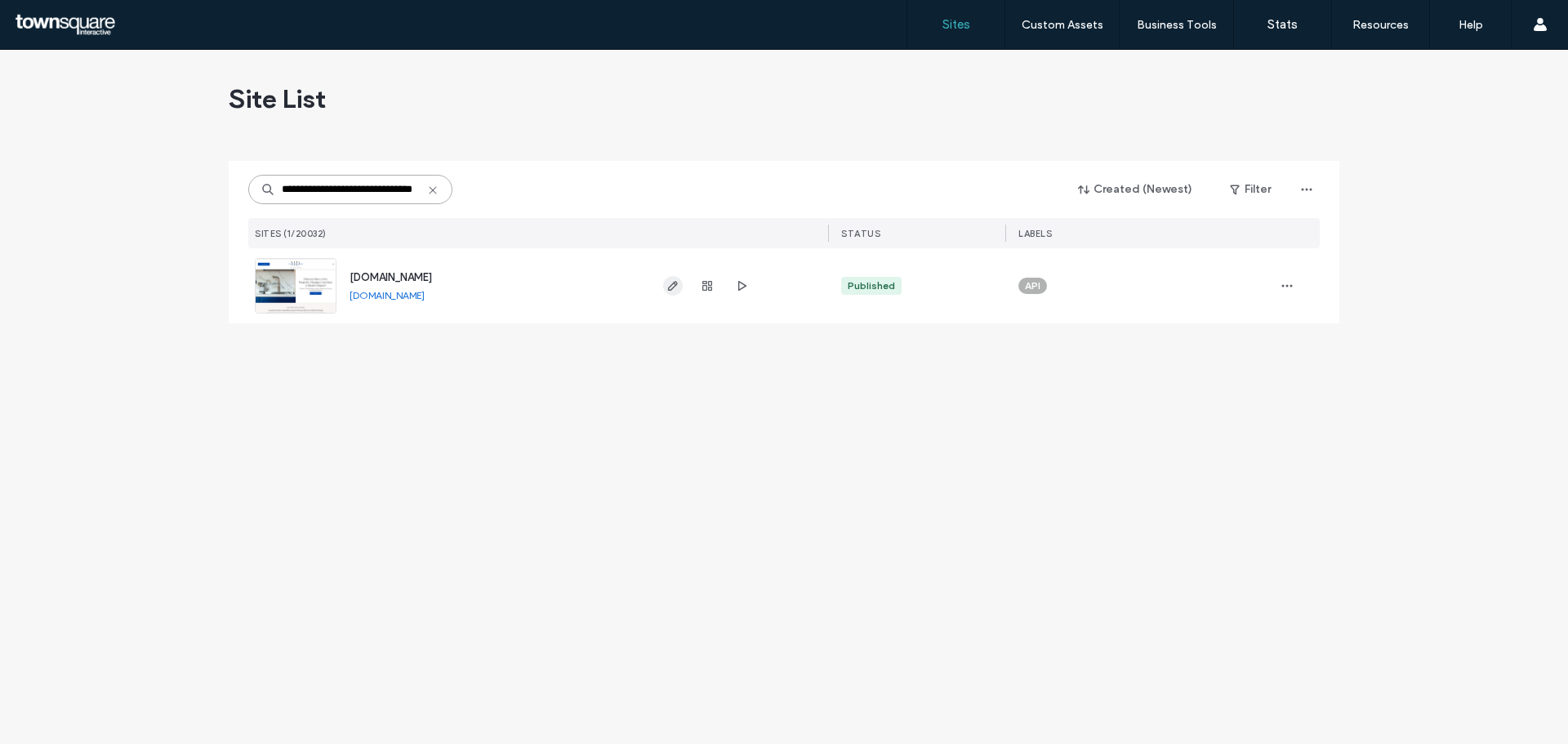
type input "**********"
click at [674, 286] on icon "button" at bounding box center [673, 285] width 13 height 13
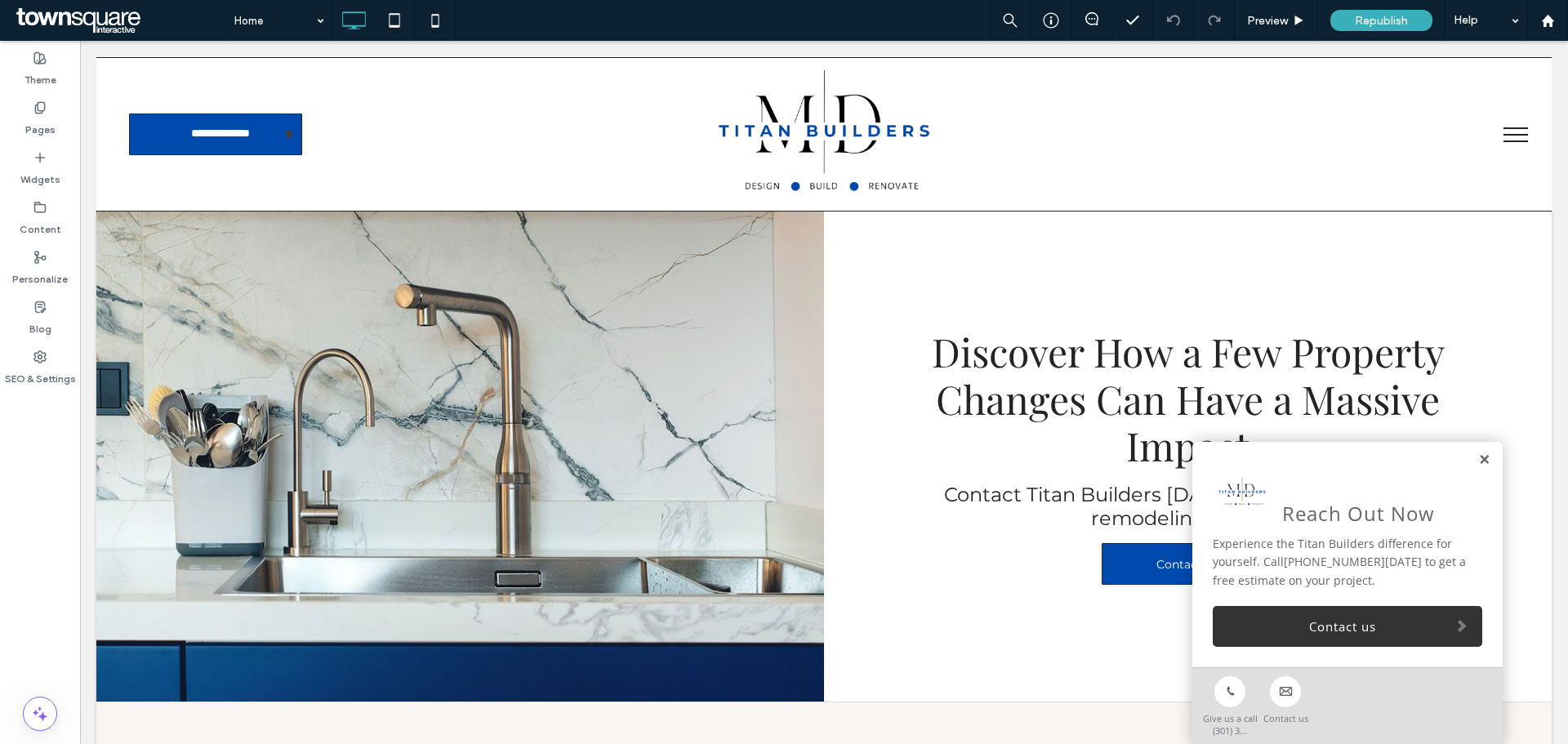
click at [1478, 455] on link at bounding box center [1483, 459] width 12 height 14
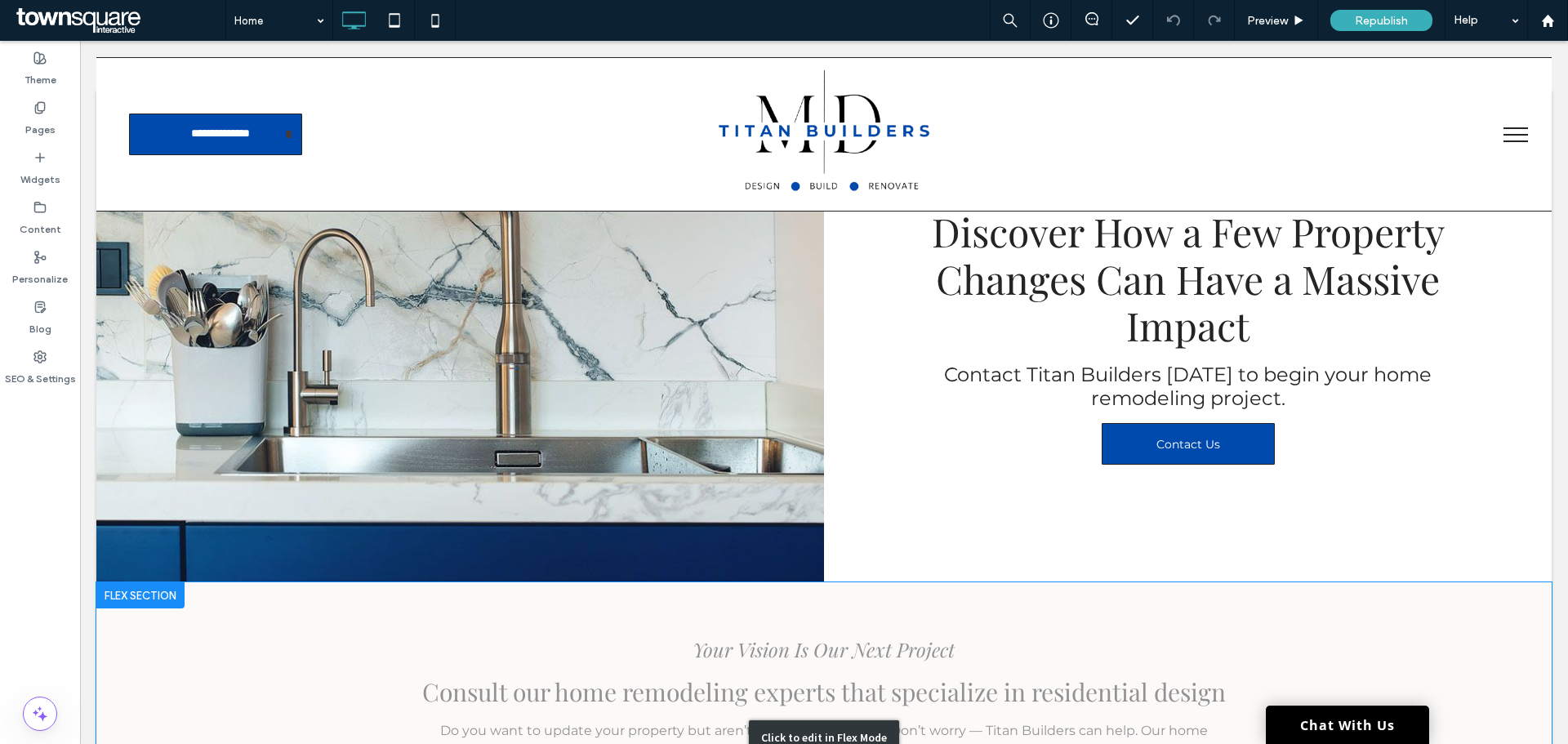
scroll to position [82, 0]
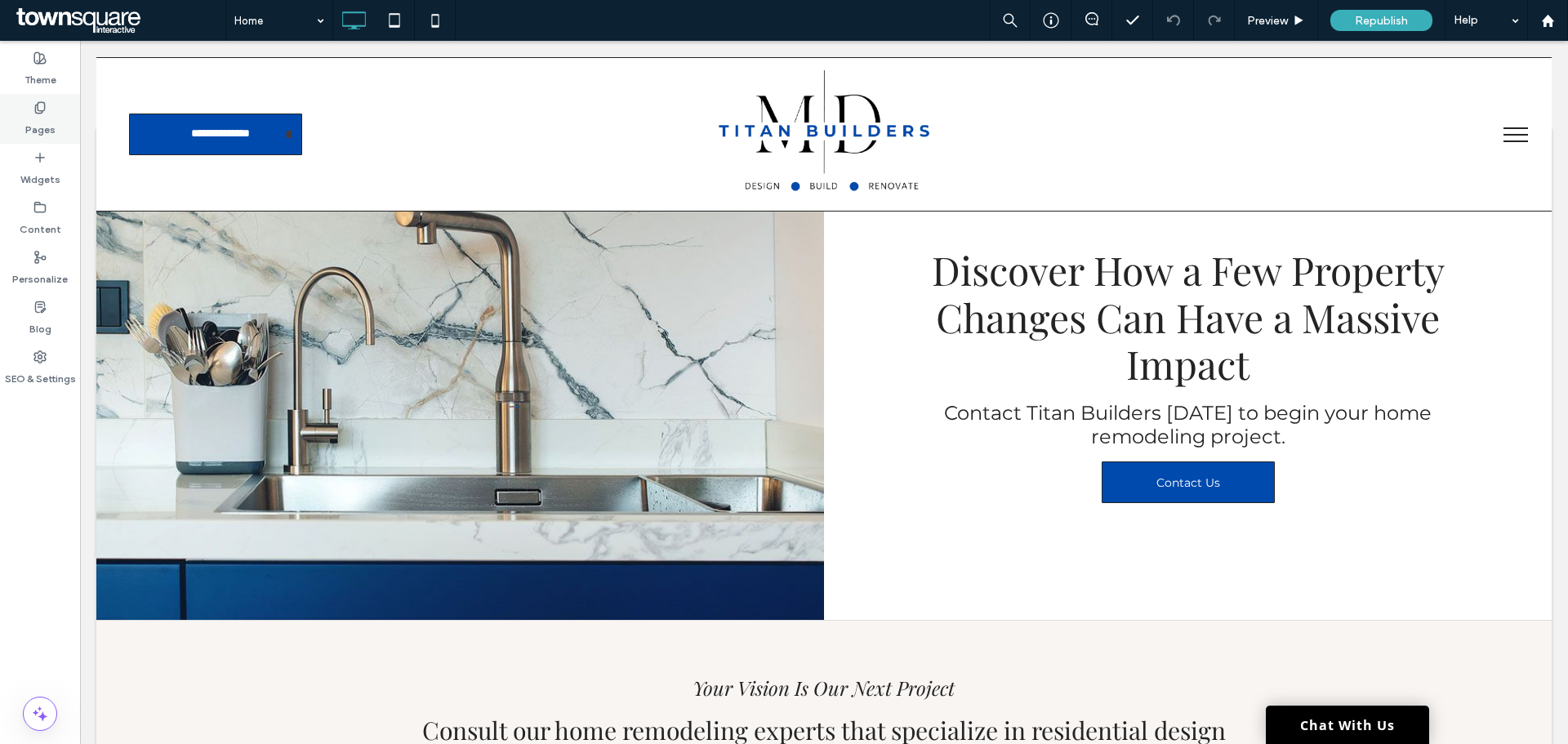
click at [36, 122] on label "Pages" at bounding box center [40, 125] width 30 height 23
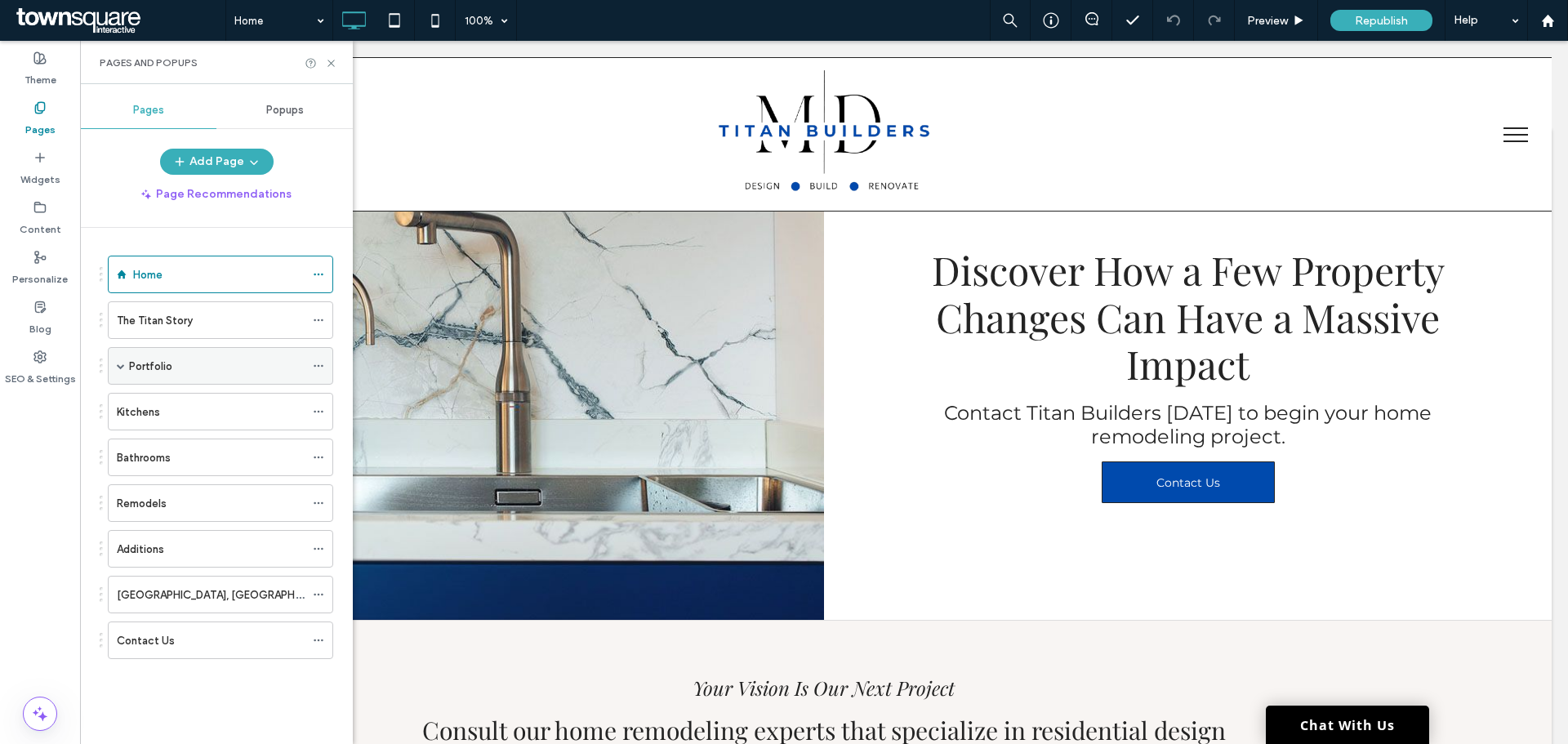
click at [119, 369] on span at bounding box center [121, 366] width 8 height 8
click at [123, 368] on span at bounding box center [121, 366] width 8 height 8
click at [201, 361] on div "Portfolio" at bounding box center [216, 366] width 176 height 17
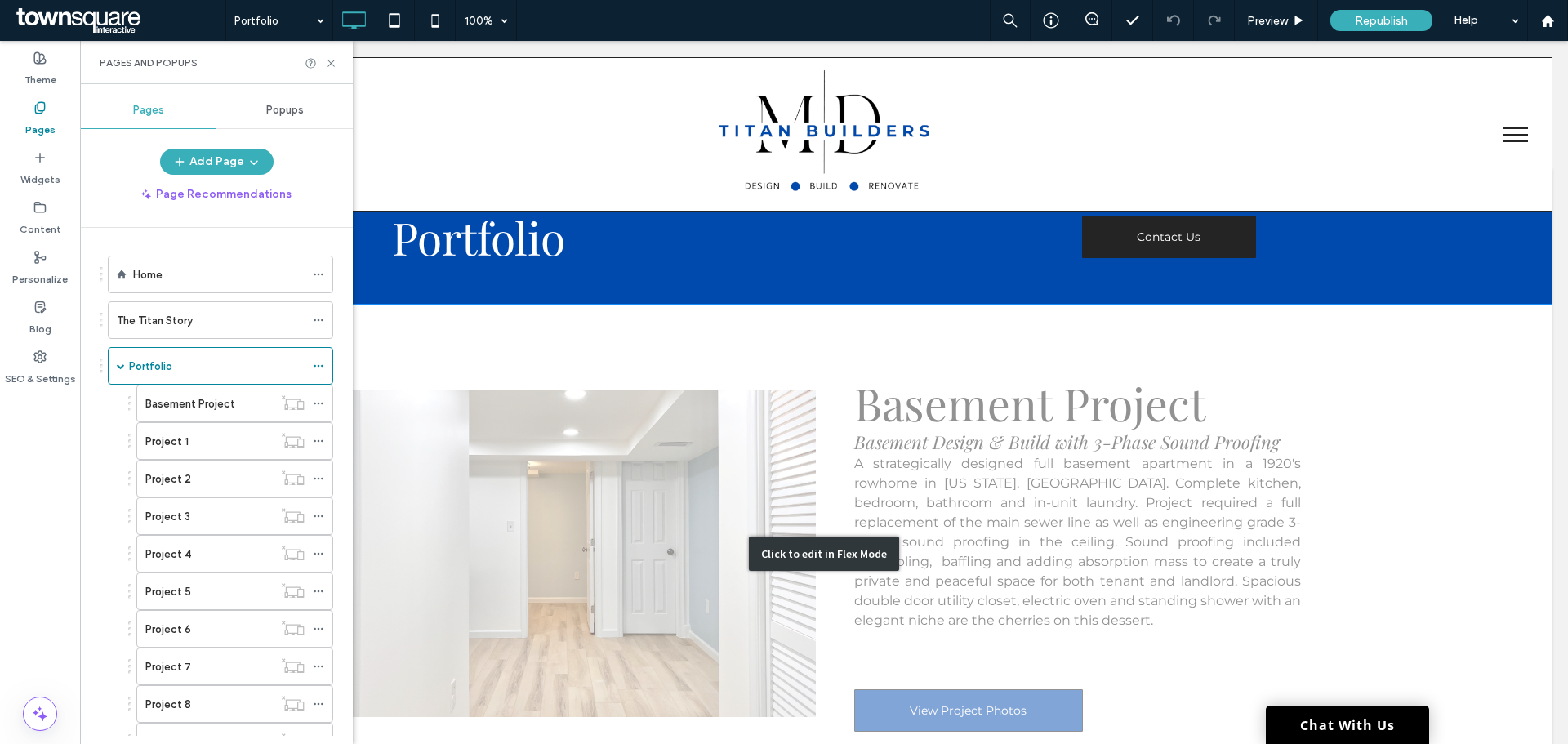
scroll to position [82, 0]
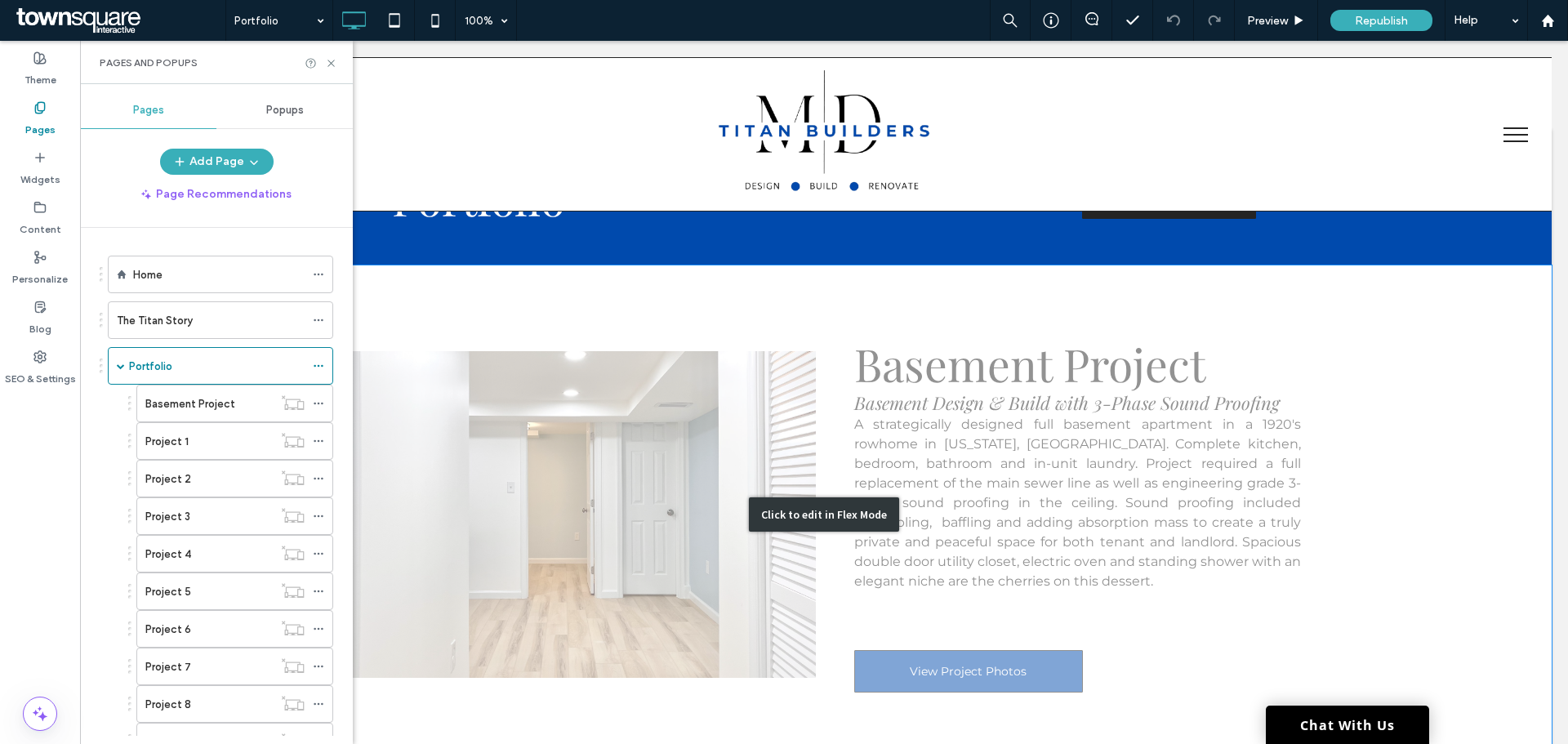
click at [1329, 374] on div "Click to edit in Flex Mode" at bounding box center [824, 515] width 1455 height 499
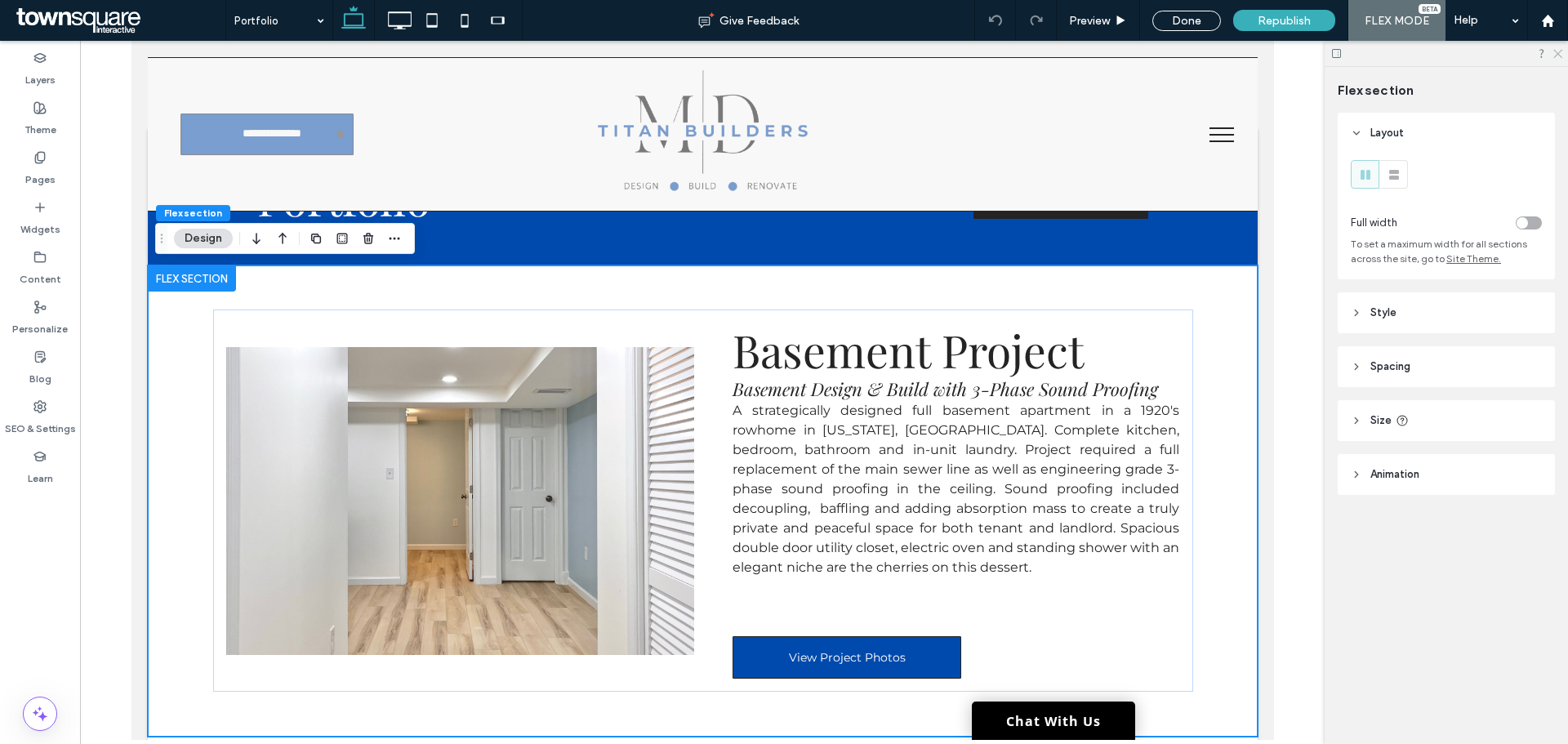
click at [1562, 49] on icon at bounding box center [1557, 52] width 11 height 11
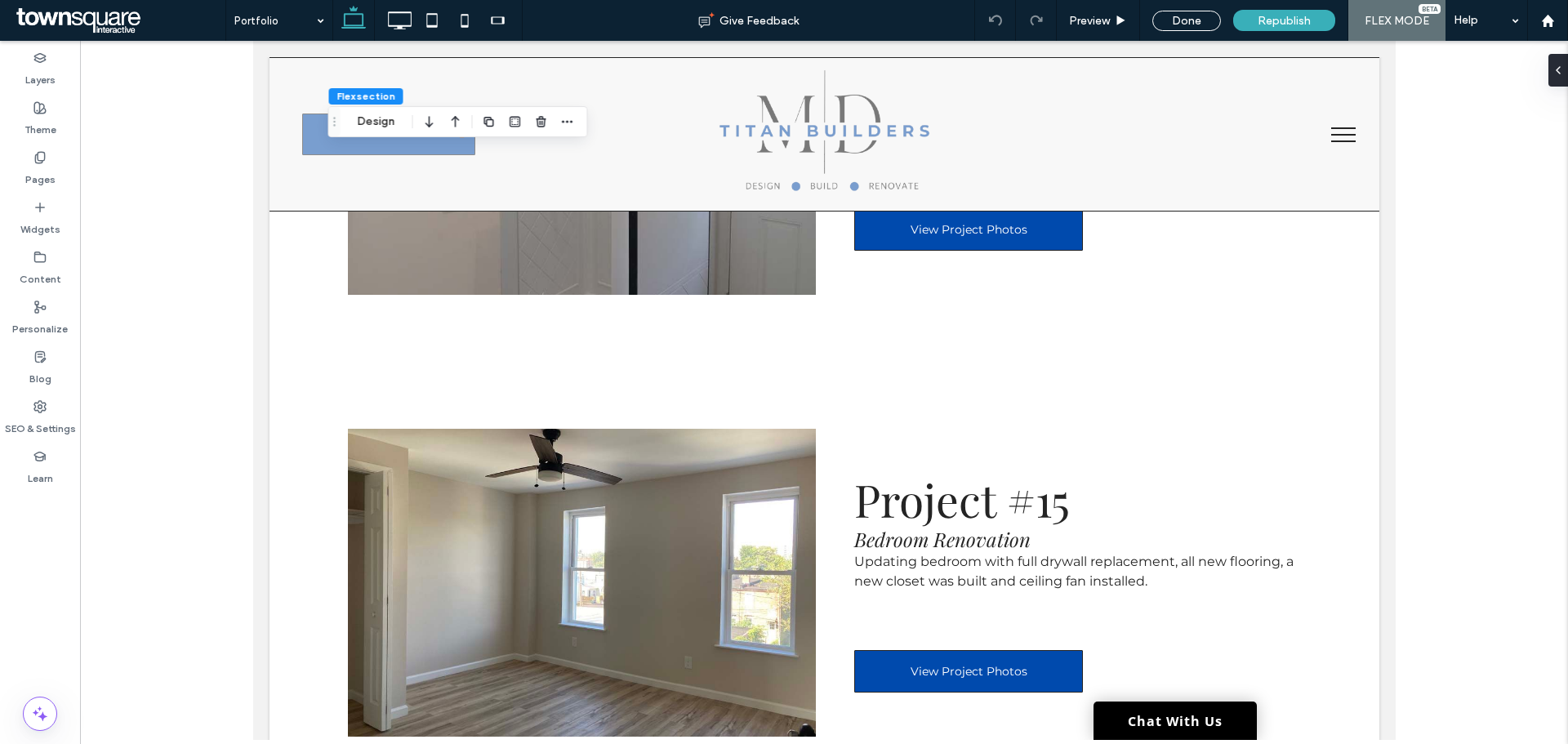
scroll to position [6609, 0]
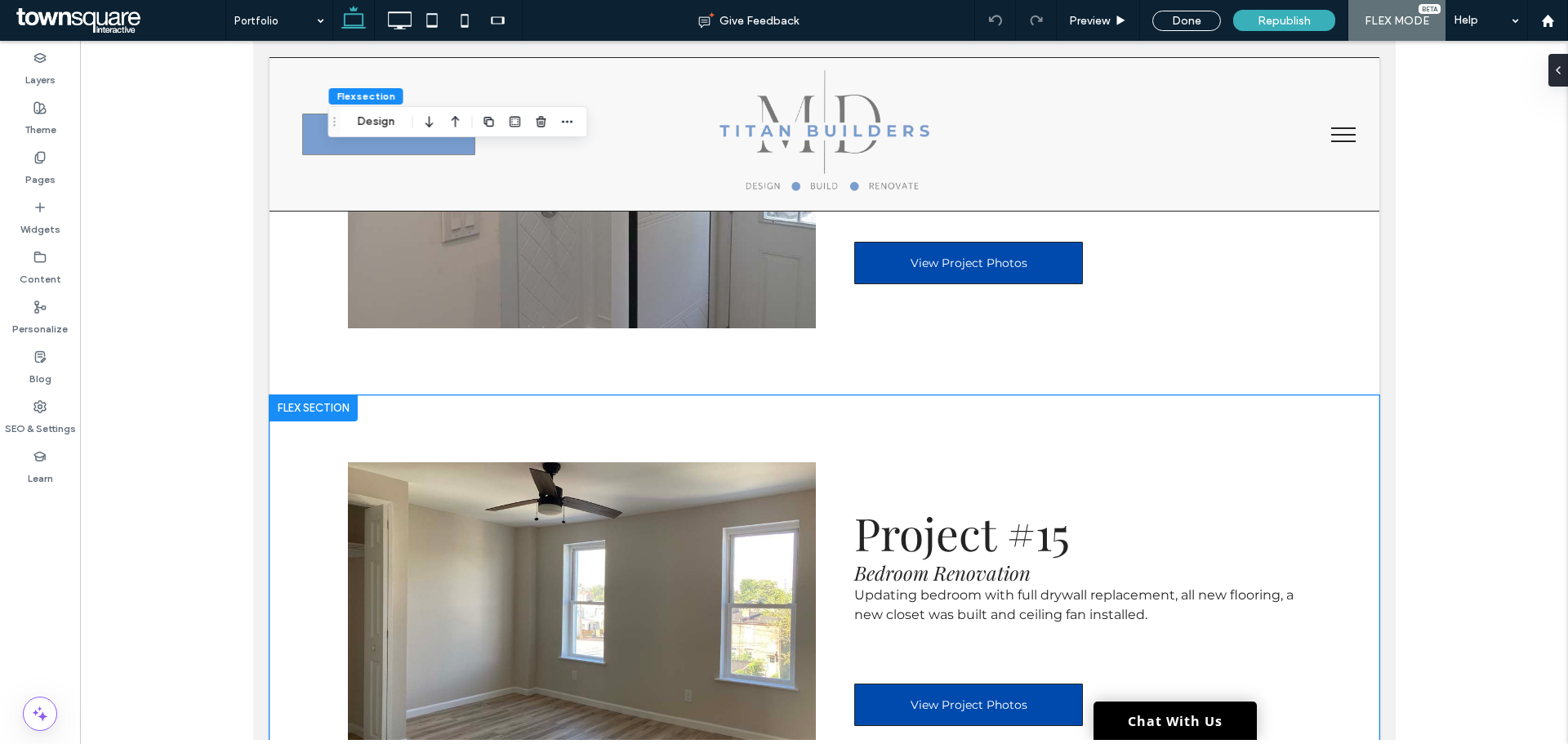
click at [801, 395] on div "Project #15 Bedroom Renovation Updating bedroom with full drywall replacement, …" at bounding box center [824, 616] width 980 height 442
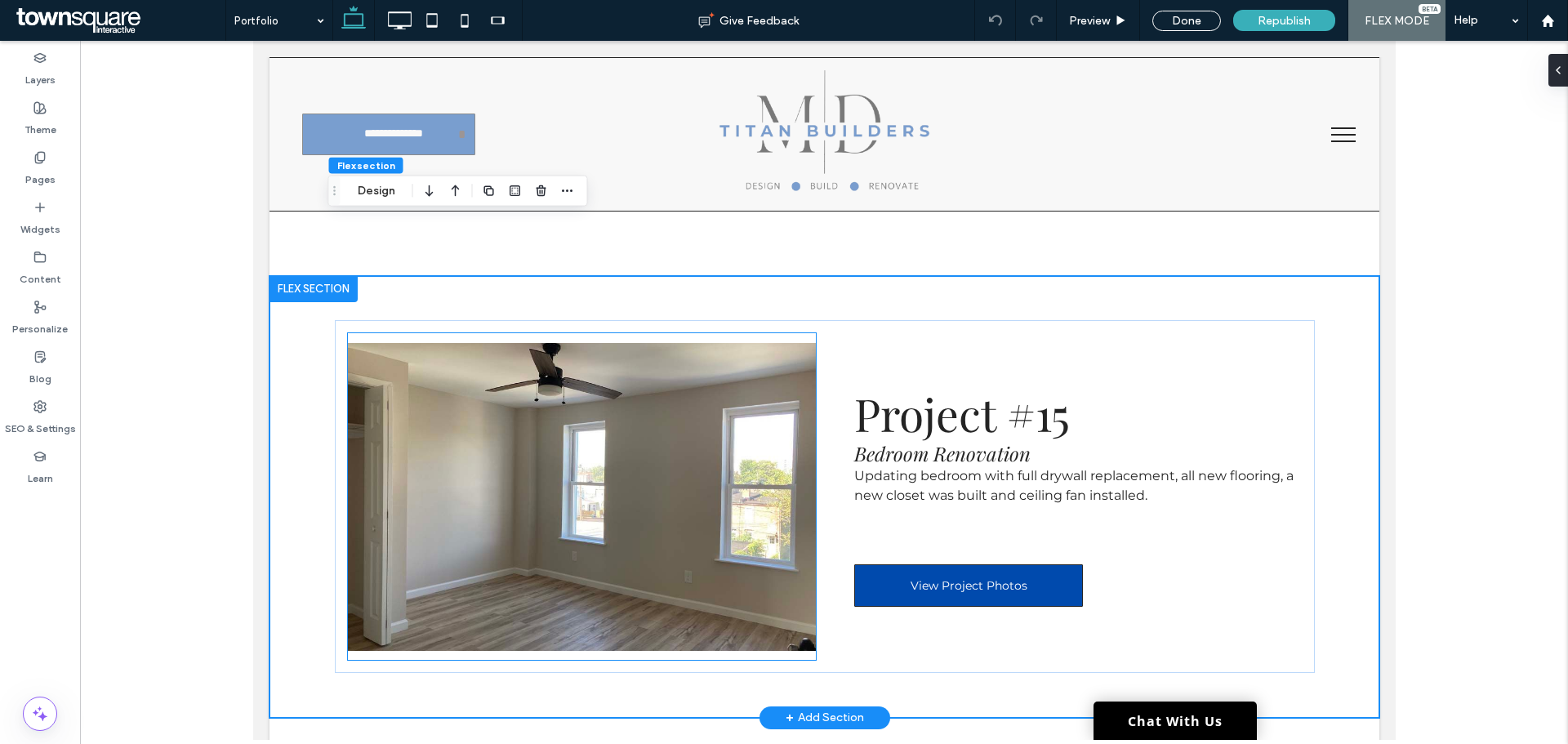
scroll to position [6690, 0]
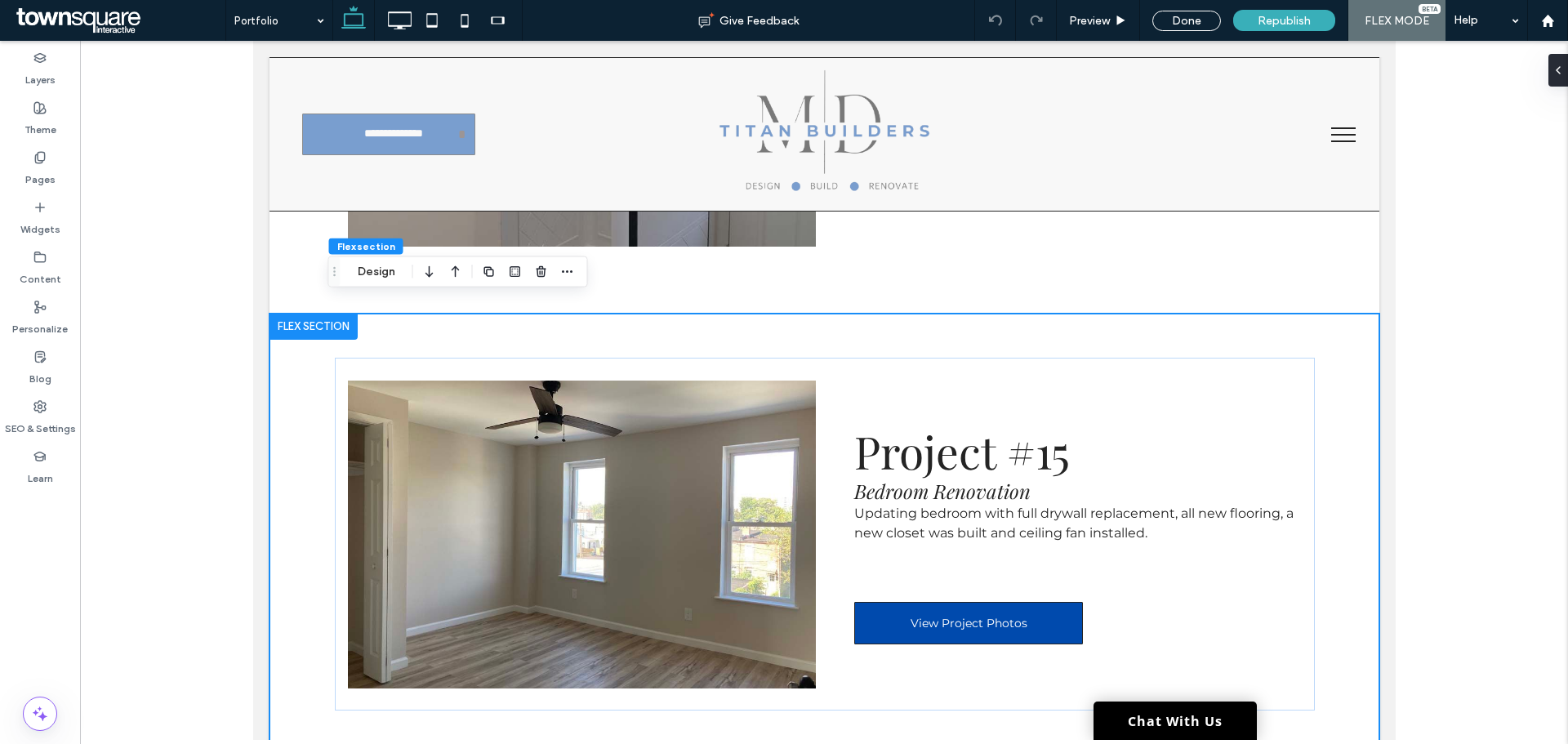
click at [641, 314] on div "Project #15 Bedroom Renovation Updating bedroom with full drywall replacement, …" at bounding box center [824, 535] width 980 height 442
click at [485, 265] on icon "button" at bounding box center [489, 272] width 13 height 13
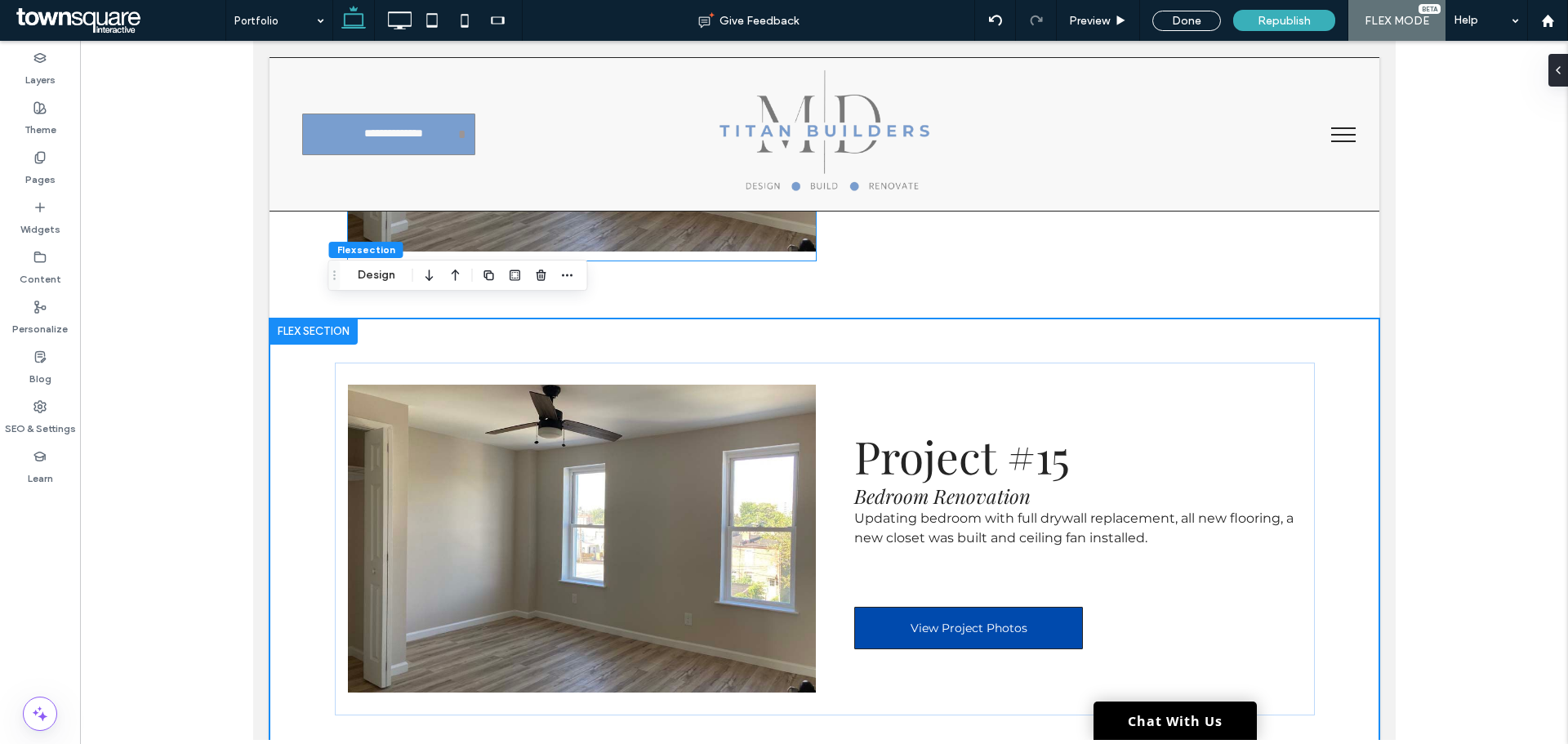
scroll to position [7130, 0]
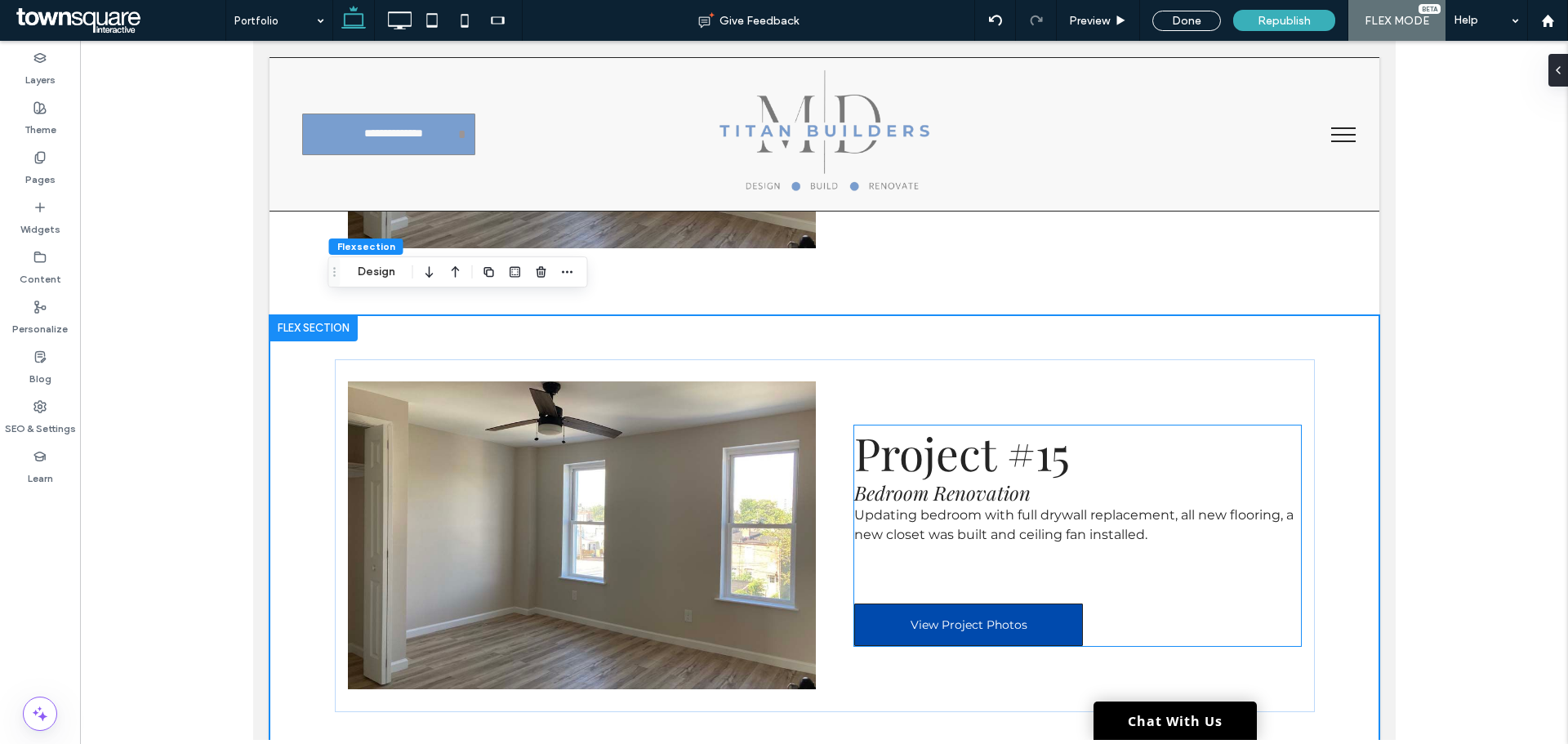
click at [1001, 451] on span "Project #15" at bounding box center [961, 453] width 215 height 61
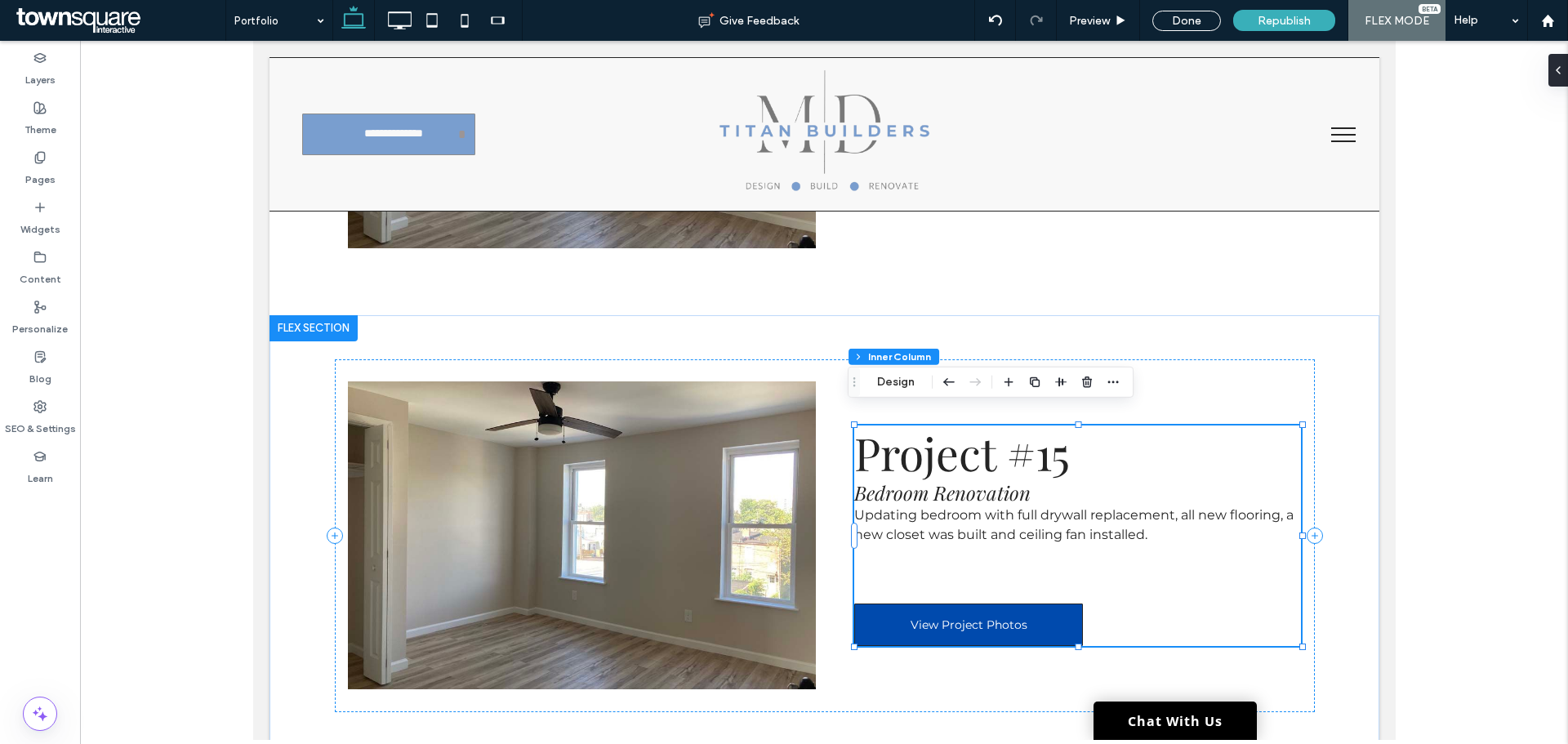
click at [986, 438] on span "Project #15" at bounding box center [961, 453] width 215 height 61
click at [986, 438] on div "Project #15" at bounding box center [1076, 452] width 446 height 54
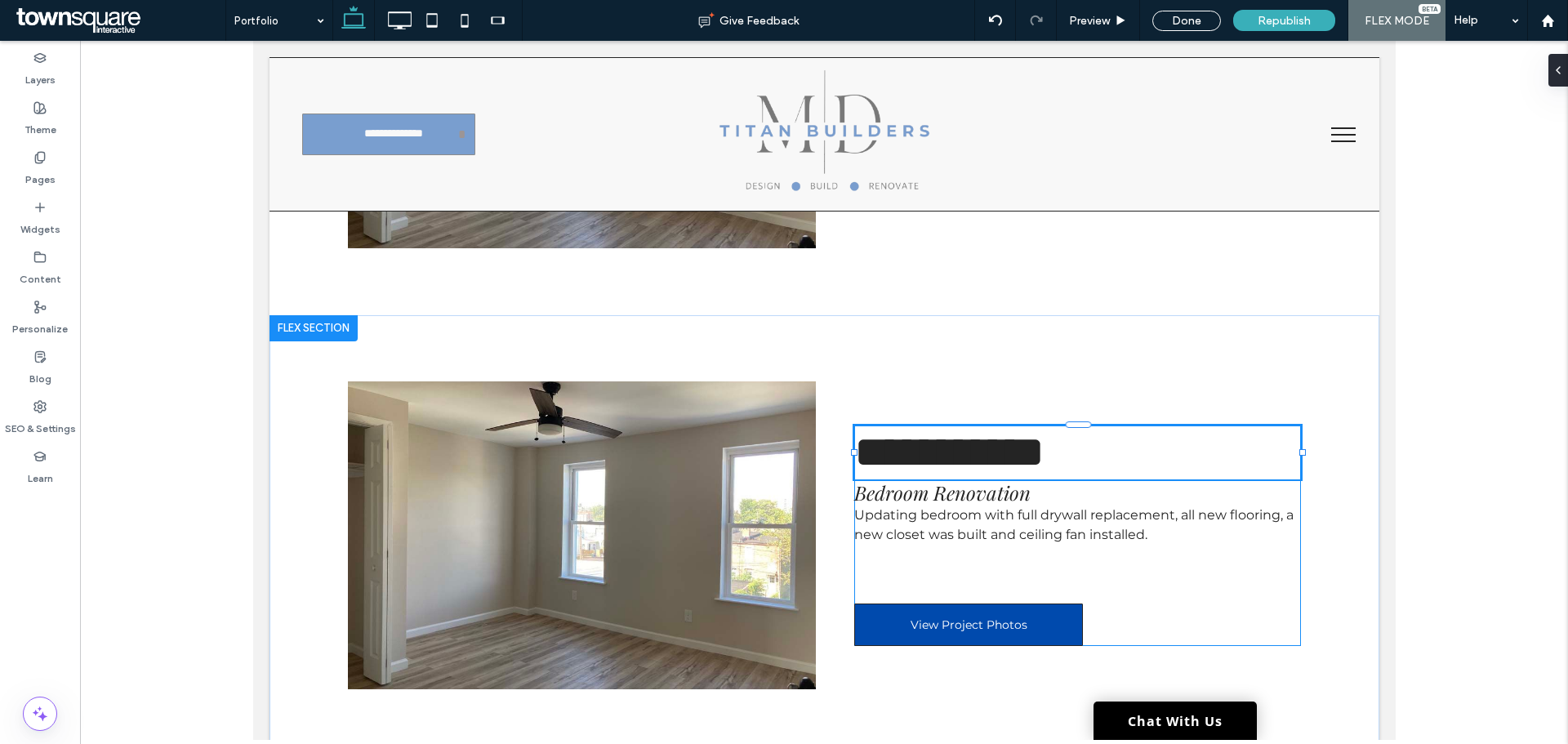
type input "**********"
type input "**"
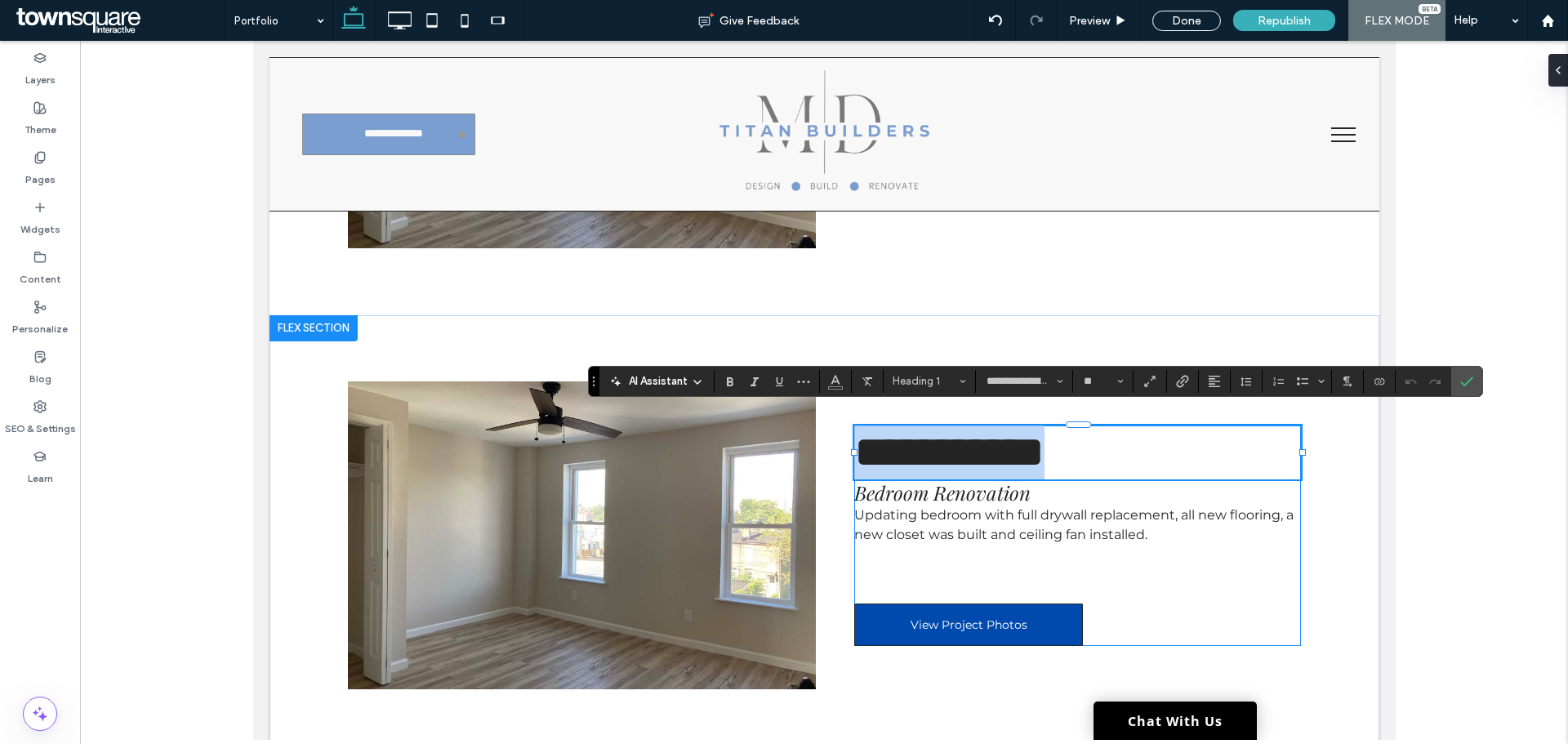
paste div
type input "**********"
type input "**"
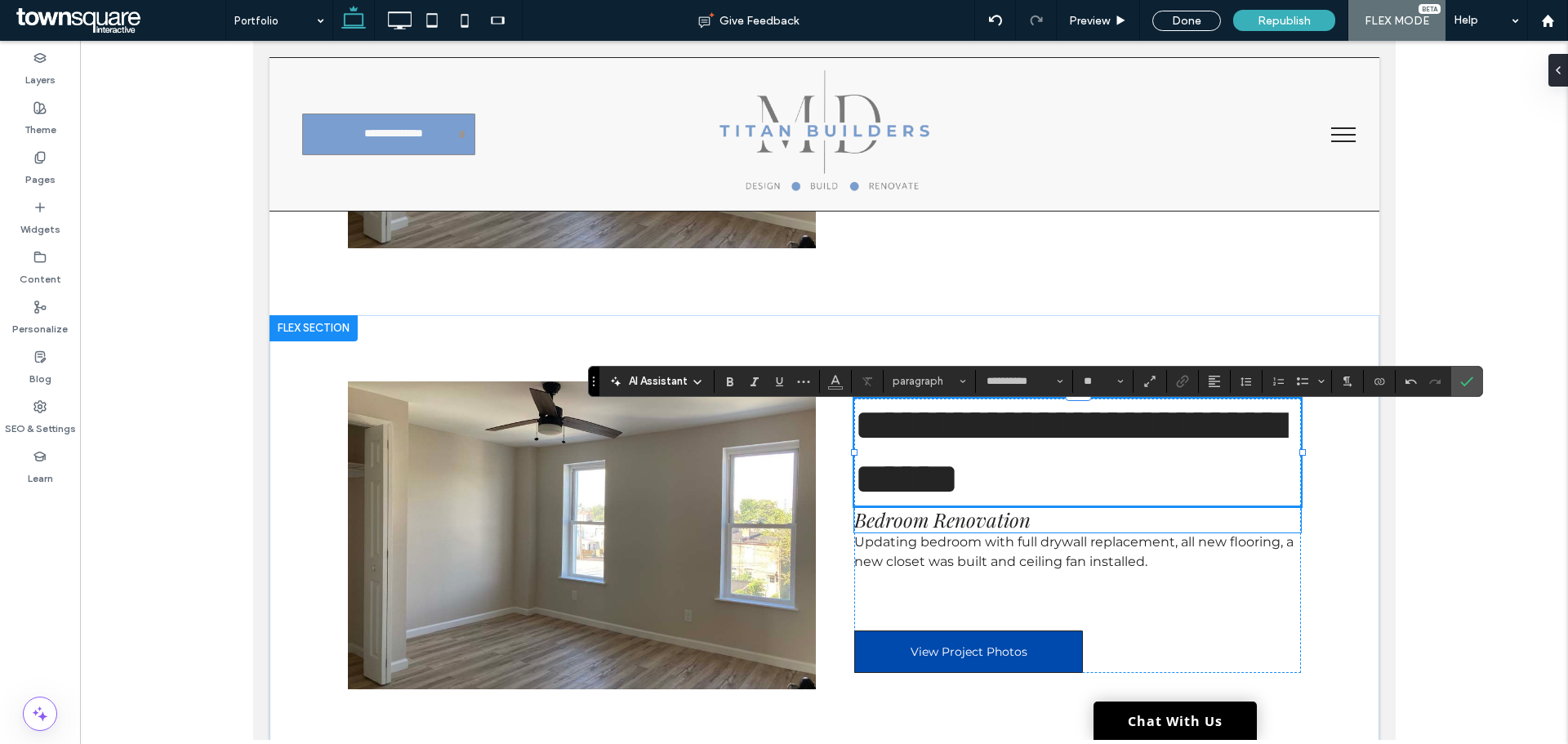
click at [993, 506] on span "Bedroom Renovation" at bounding box center [941, 519] width 177 height 26
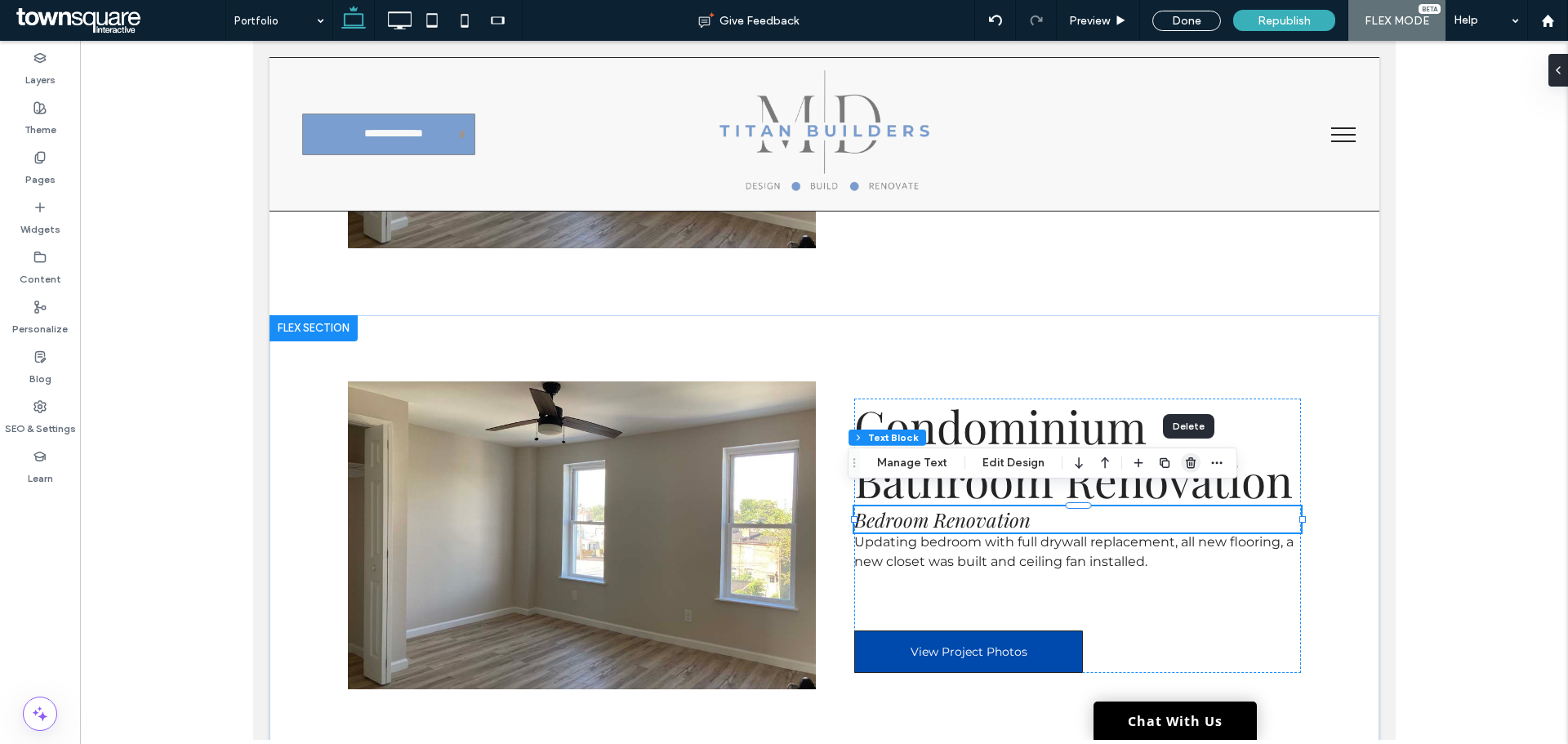
click at [1193, 464] on icon "button" at bounding box center [1191, 463] width 13 height 13
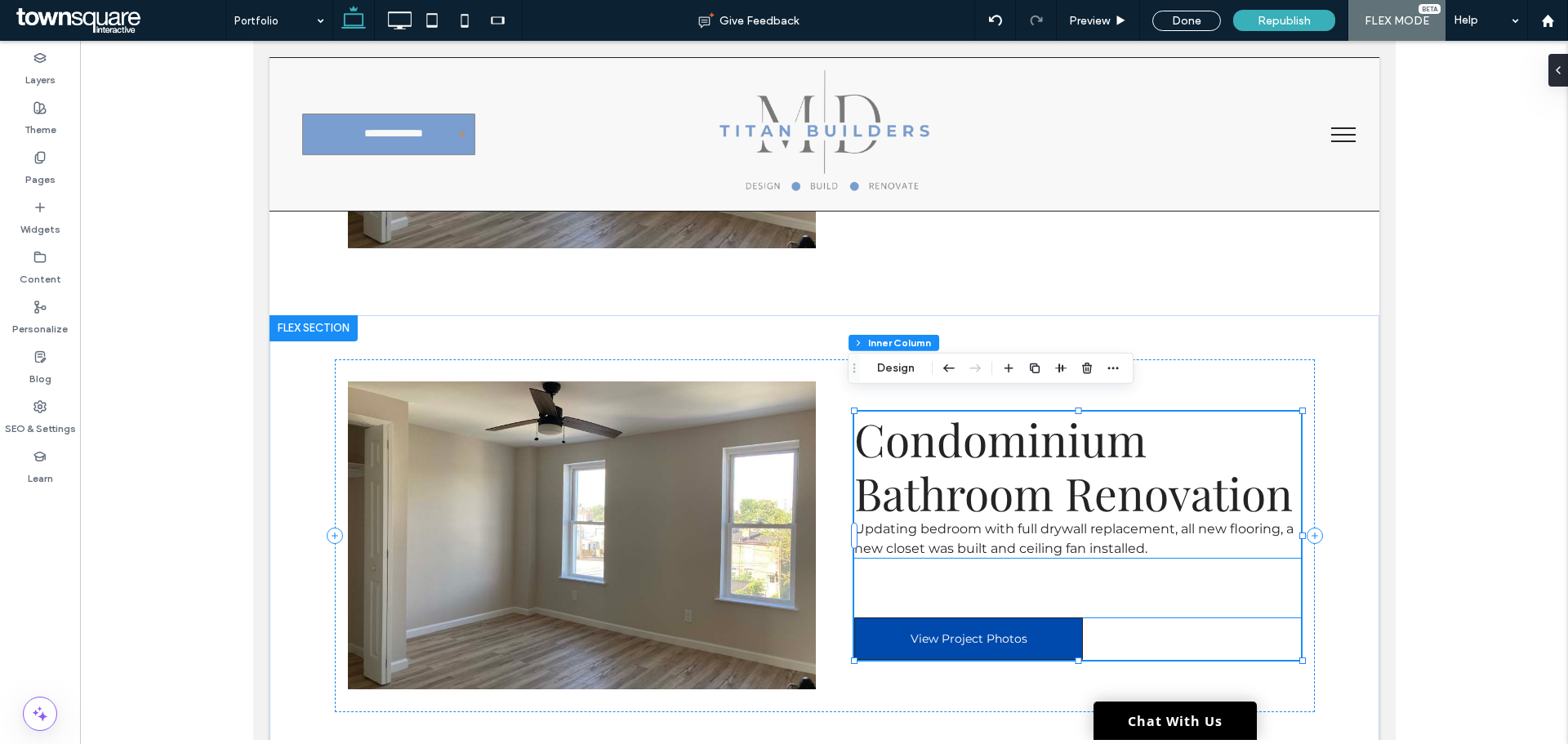
click at [905, 559] on div at bounding box center [1076, 588] width 446 height 59
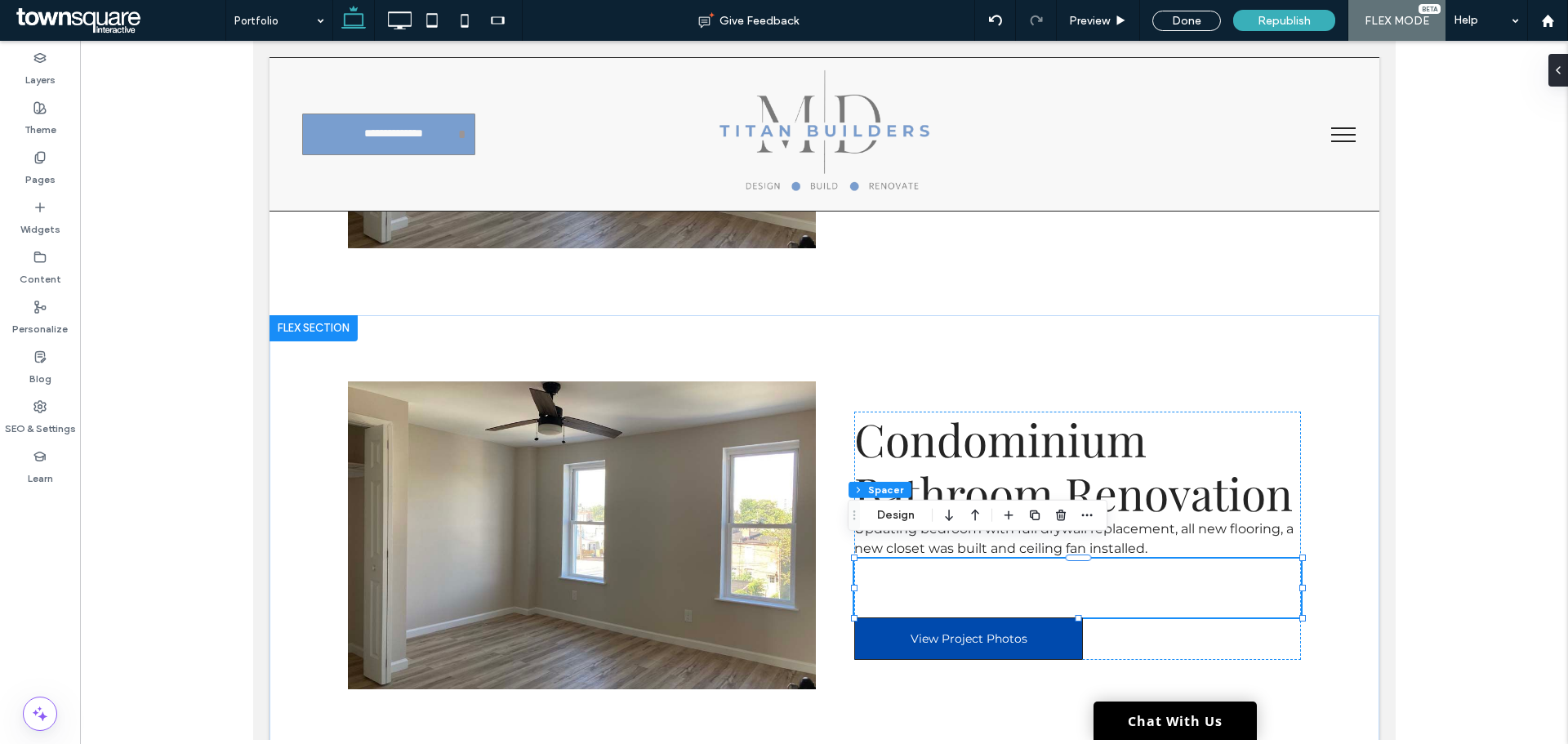
click at [1183, 531] on p "Updating bedroom with full drywall replacement, all new flooring, a new closet …" at bounding box center [1076, 539] width 446 height 40
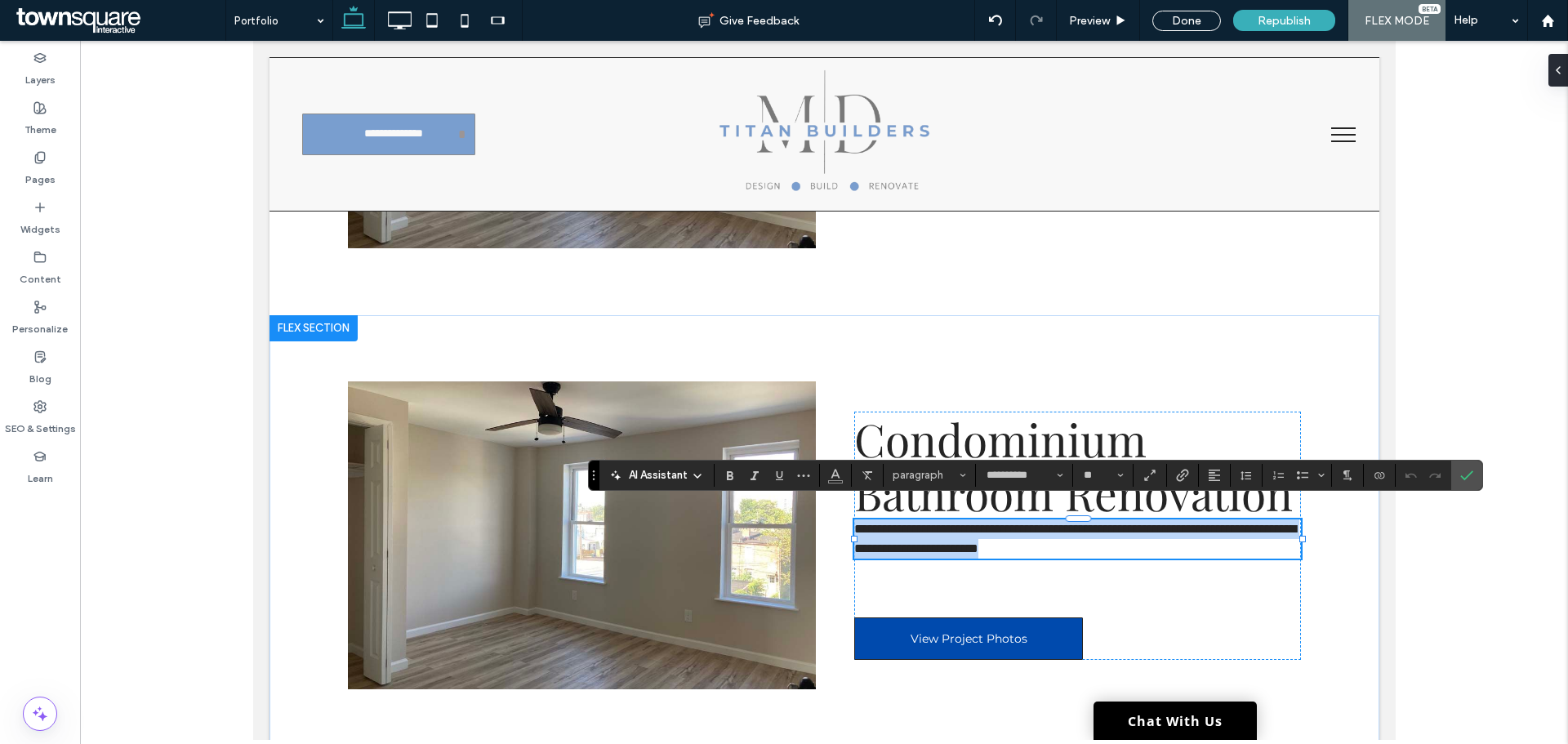
paste div
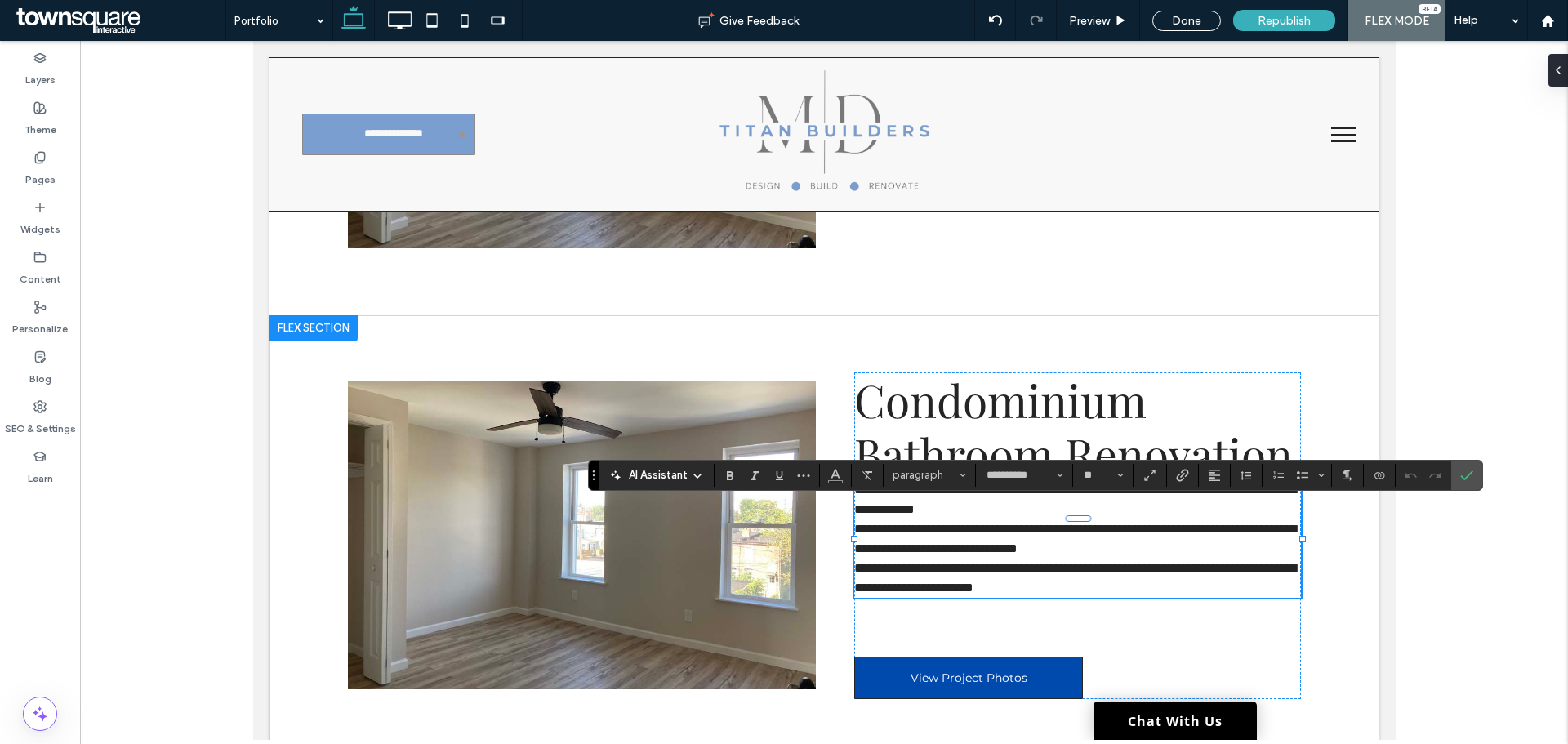
type input "**"
click at [1437, 569] on div at bounding box center [824, 390] width 1488 height 700
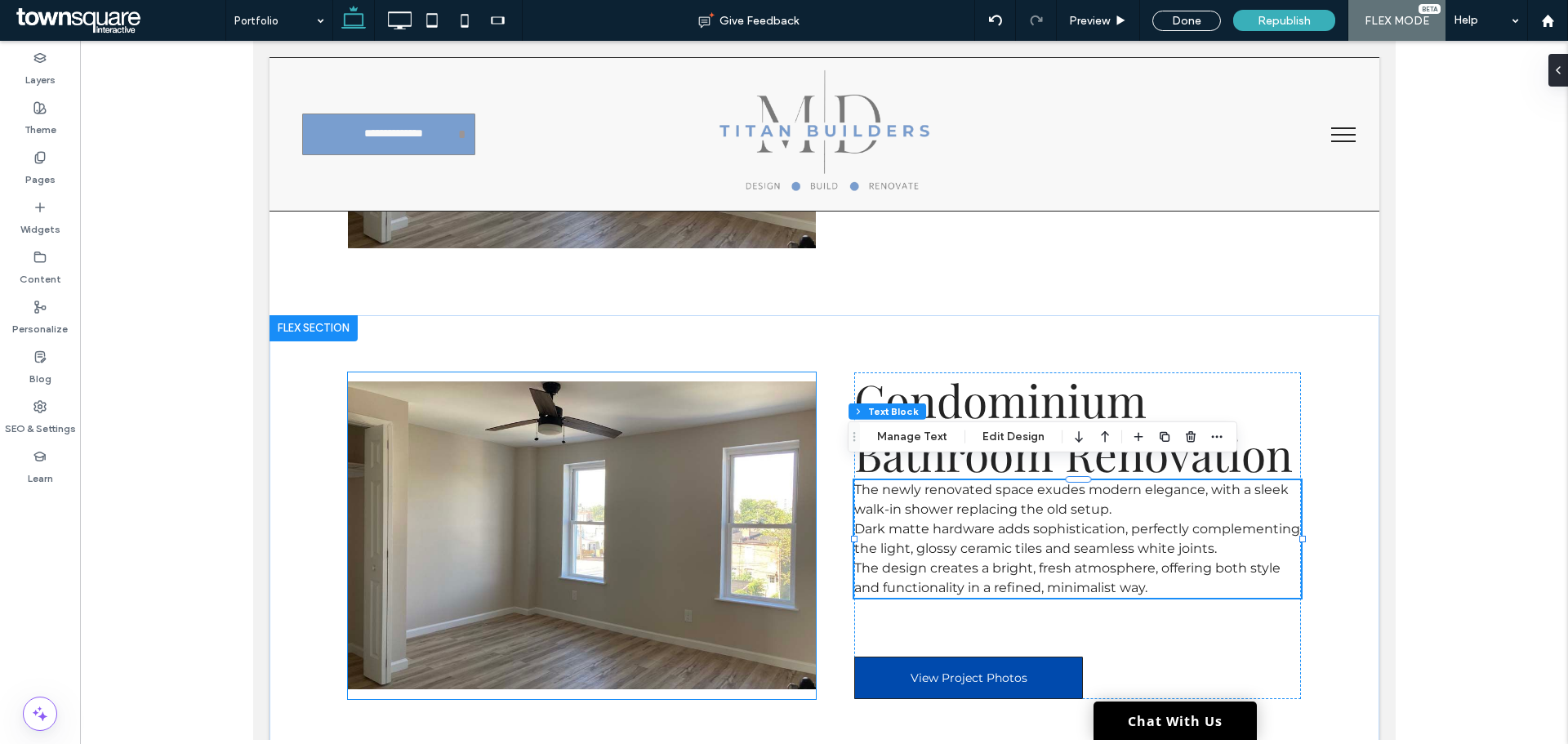
click at [516, 436] on img at bounding box center [581, 535] width 468 height 308
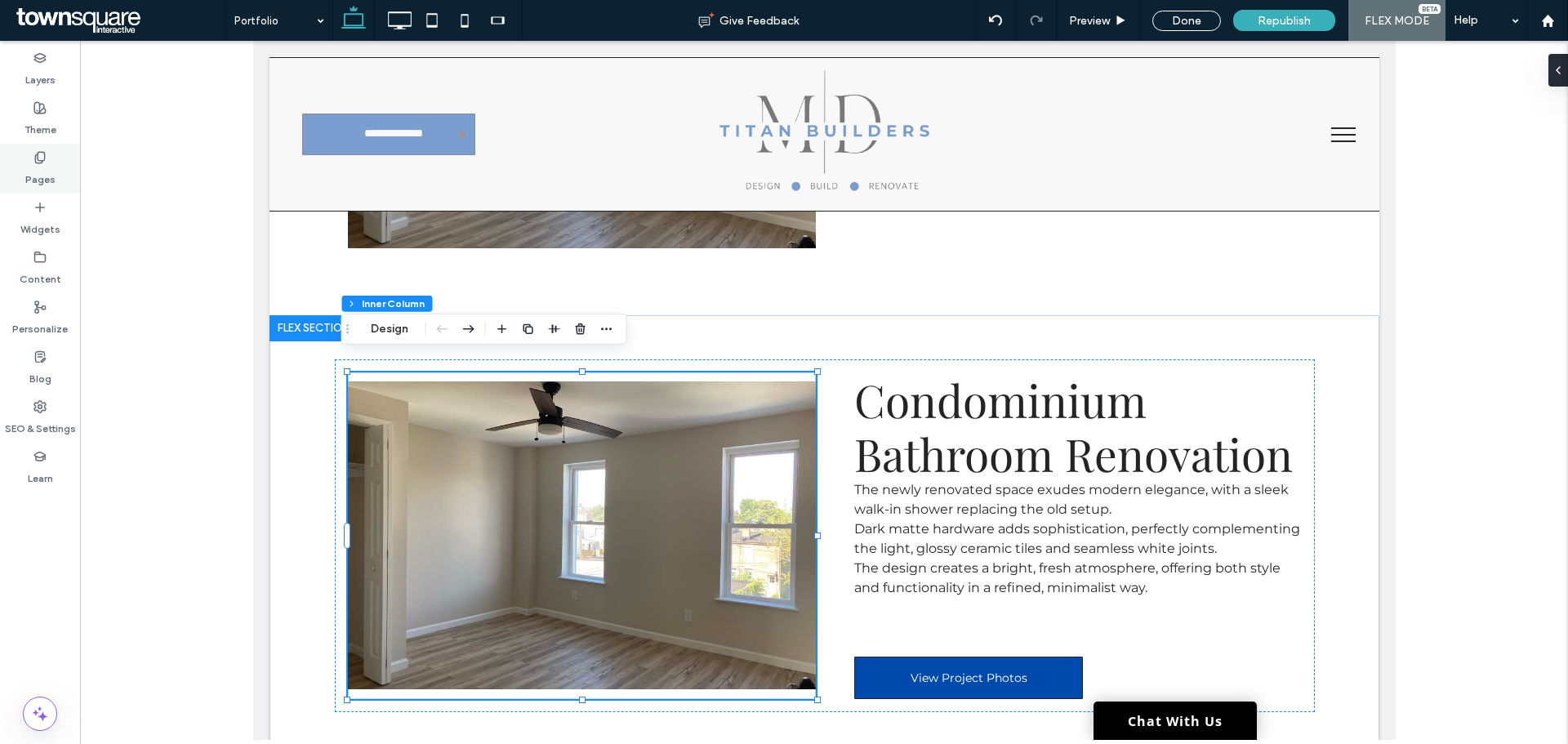
click at [30, 178] on label "Pages" at bounding box center [40, 175] width 30 height 23
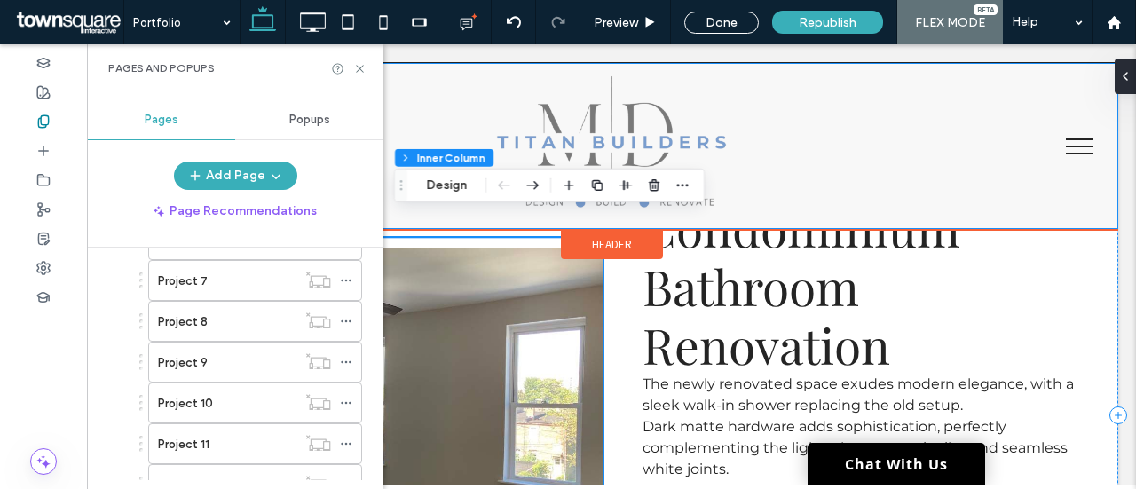
scroll to position [444, 0]
click at [568, 212] on div "Double click to exit Flex Mode" at bounding box center [611, 146] width 1013 height 166
